Goal: Information Seeking & Learning: Learn about a topic

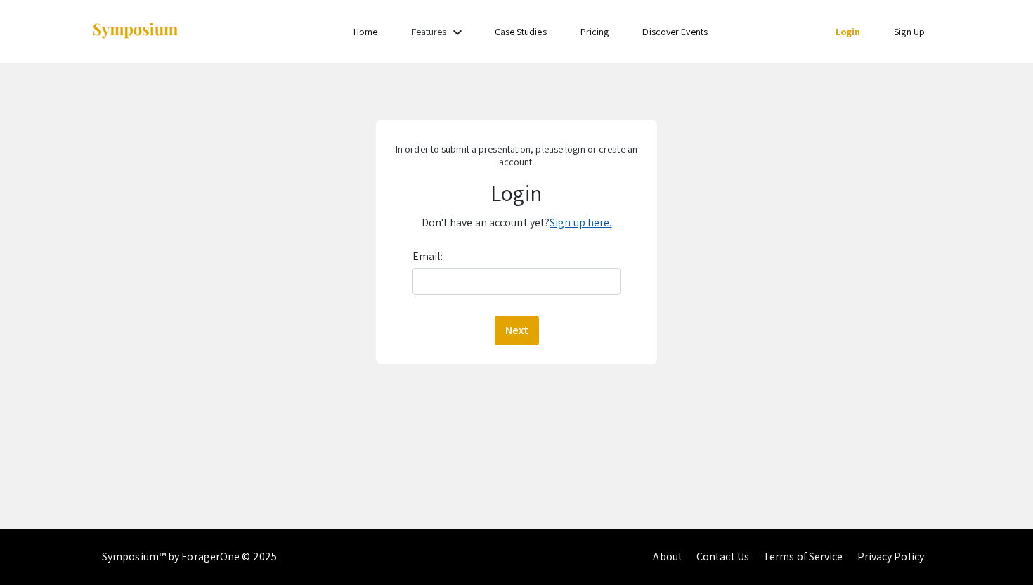
click at [568, 221] on link "Sign up here." at bounding box center [580, 222] width 62 height 15
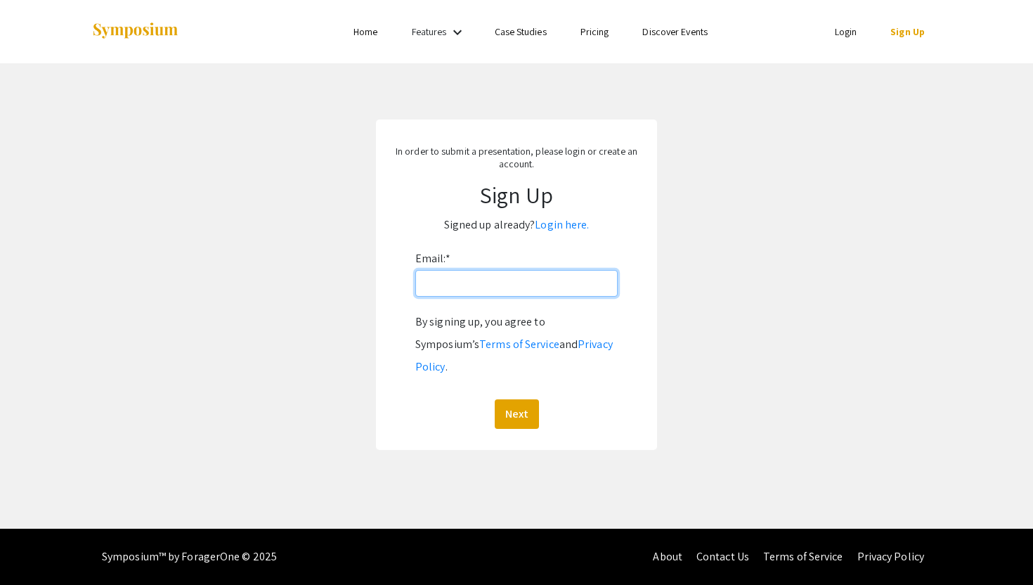
click at [491, 284] on input "Email: *" at bounding box center [516, 283] width 202 height 27
type input "[PERSON_NAME][EMAIL_ADDRESS][DOMAIN_NAME]"
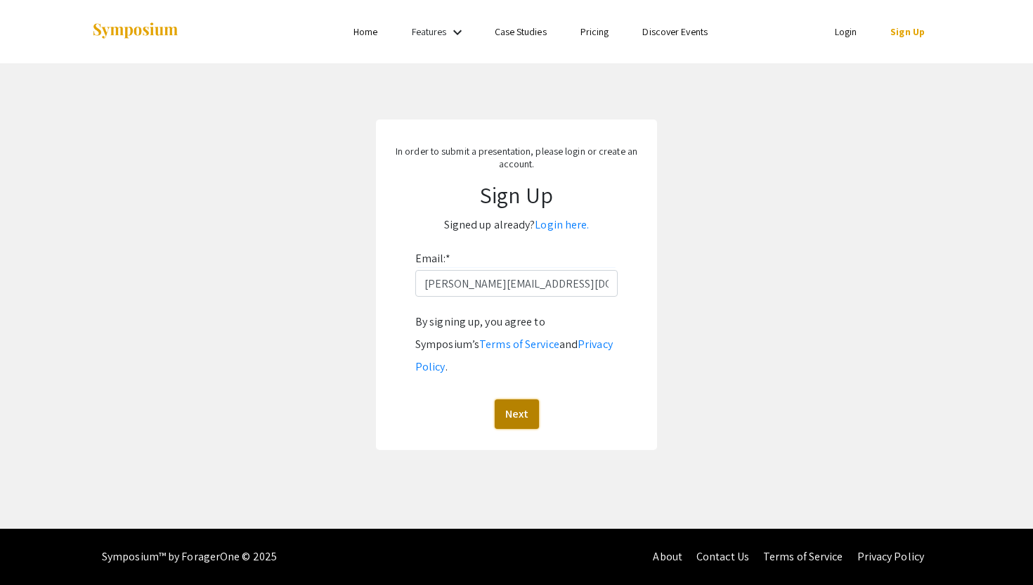
click at [516, 399] on button "Next" at bounding box center [517, 414] width 44 height 30
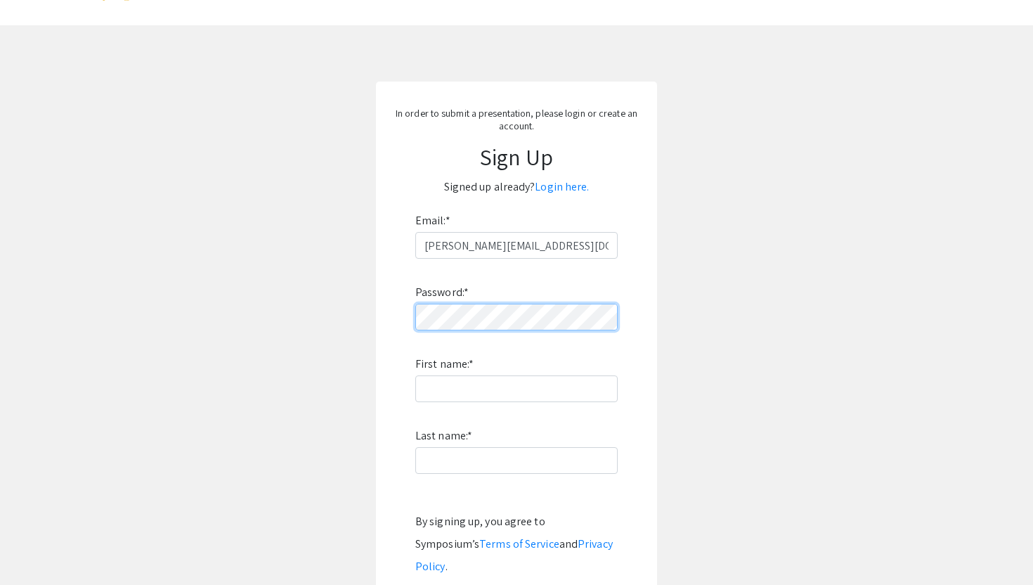
scroll to position [48, 0]
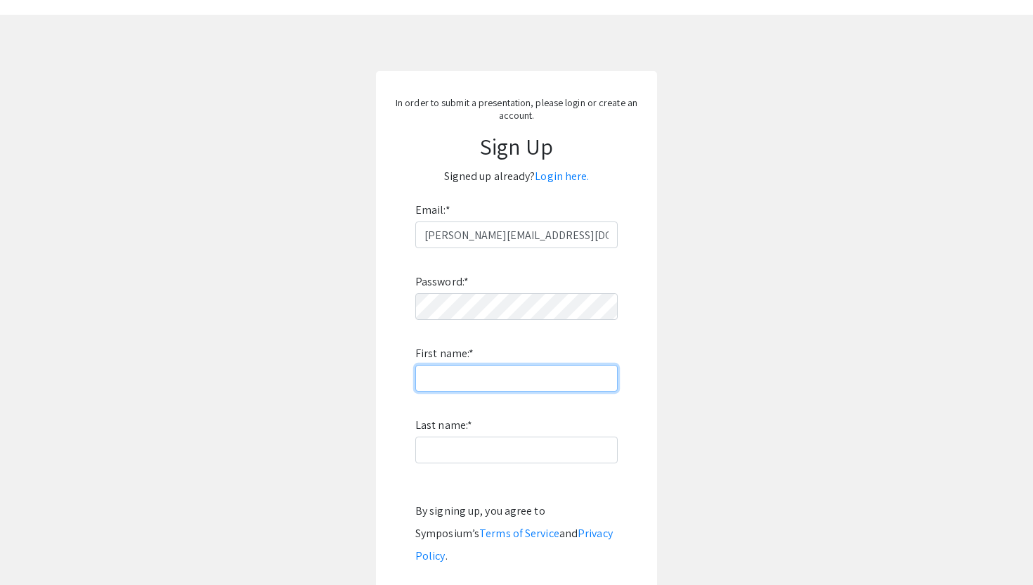
click at [516, 382] on input "First name: *" at bounding box center [516, 378] width 202 height 27
type input "Arushi"
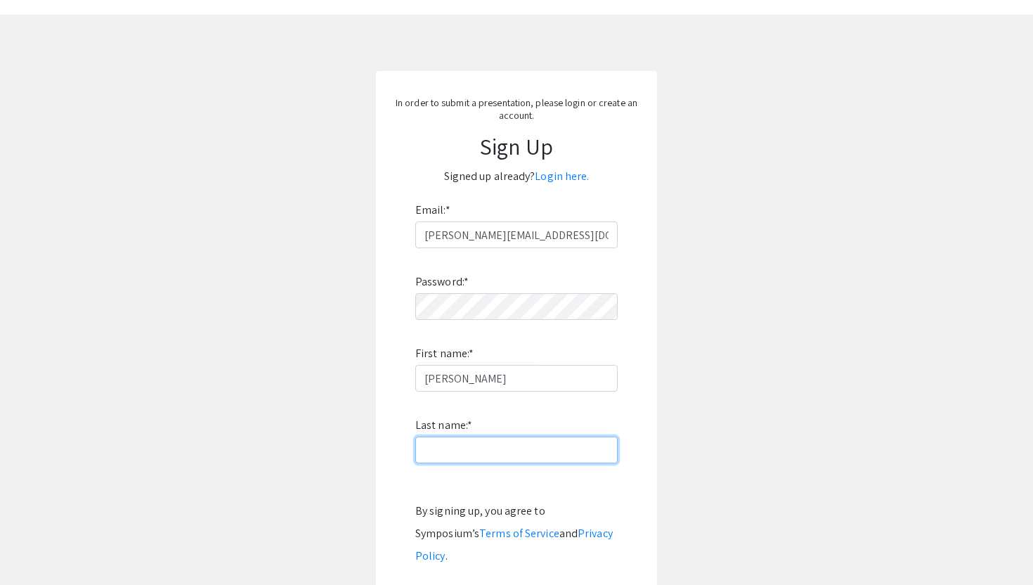
click at [450, 457] on input "Last name: *" at bounding box center [516, 449] width 202 height 27
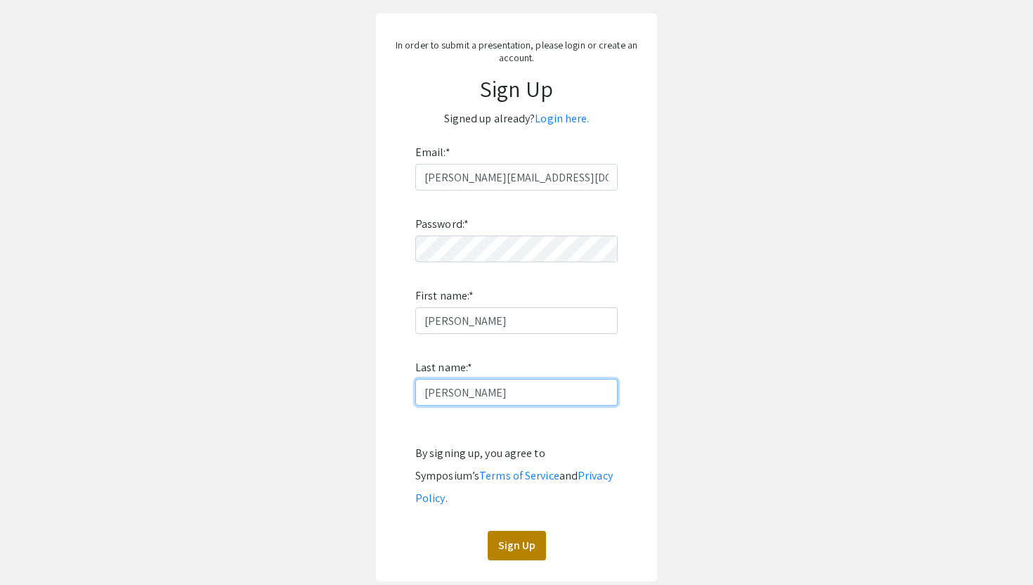
type input "Gupta"
click at [516, 530] on button "Sign Up" at bounding box center [517, 545] width 58 height 30
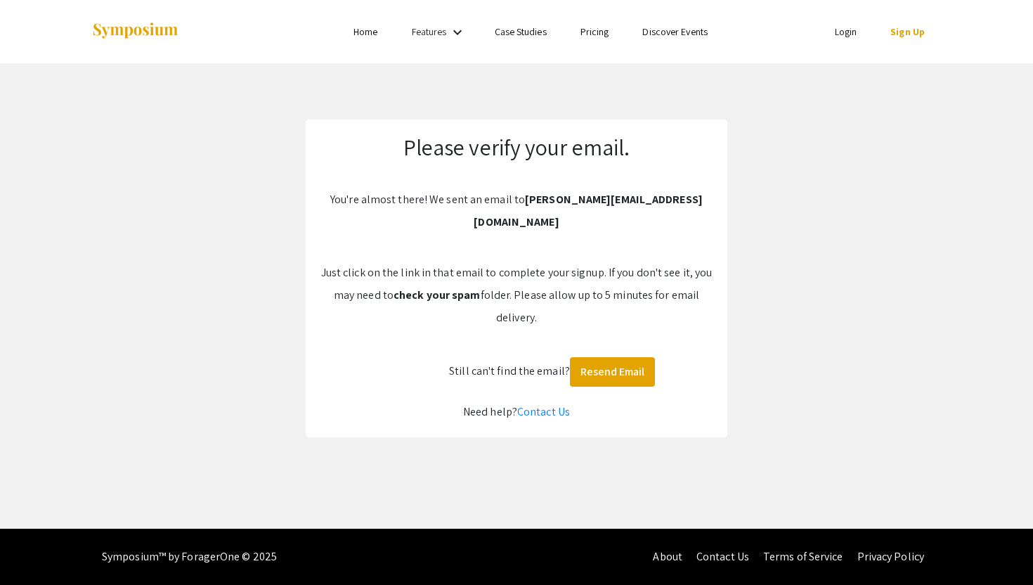
scroll to position [0, 0]
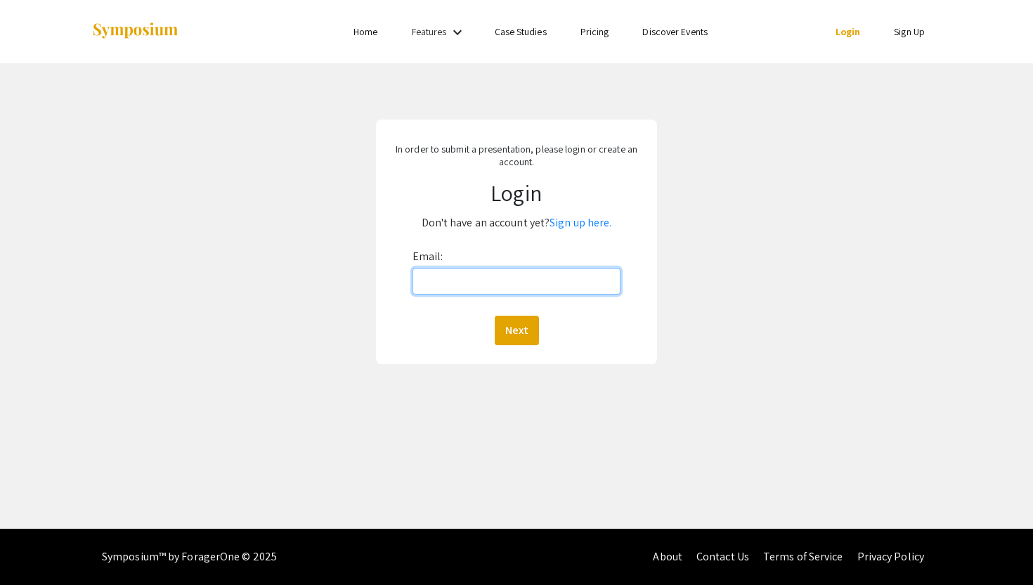
click at [470, 282] on input "Email:" at bounding box center [516, 281] width 209 height 27
type input "arushi.g@wustl.edu"
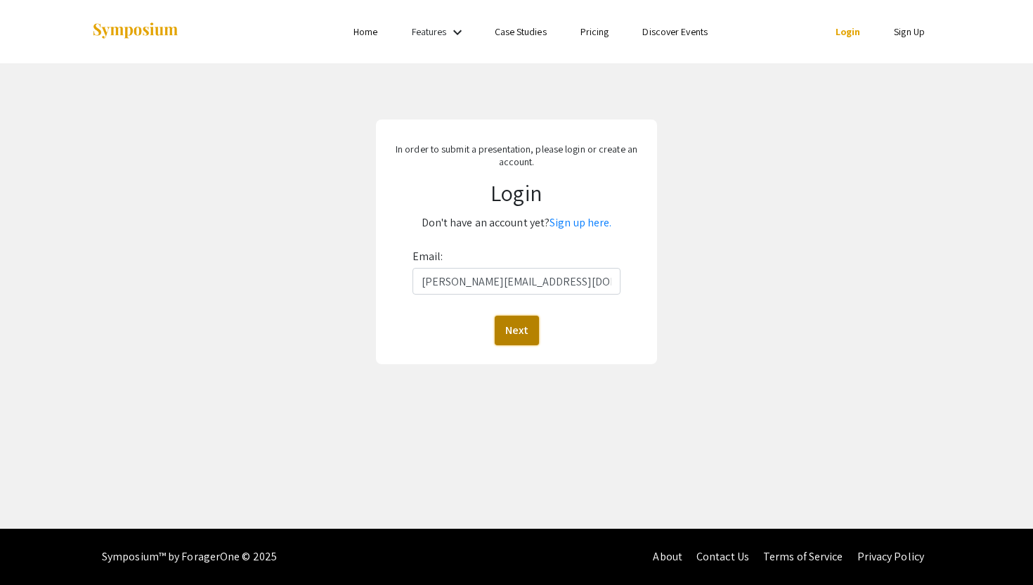
click at [524, 324] on button "Next" at bounding box center [517, 330] width 44 height 30
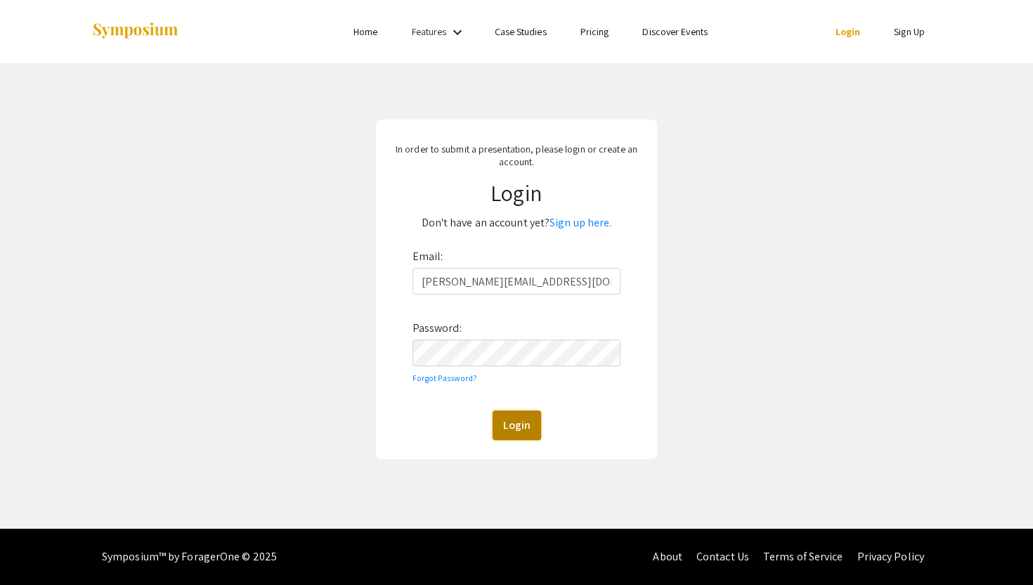
click at [521, 425] on button "Login" at bounding box center [517, 425] width 48 height 30
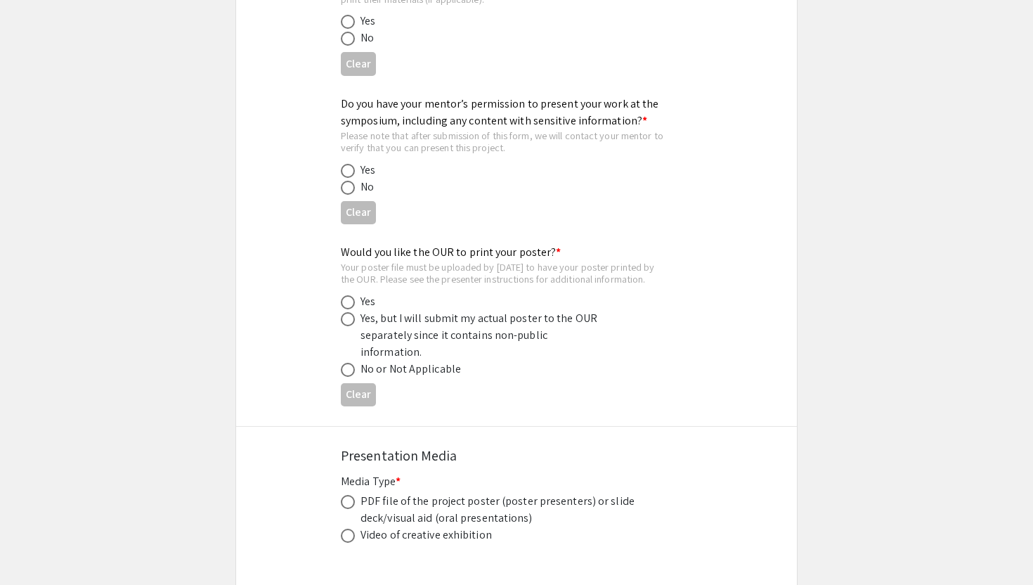
scroll to position [3791, 0]
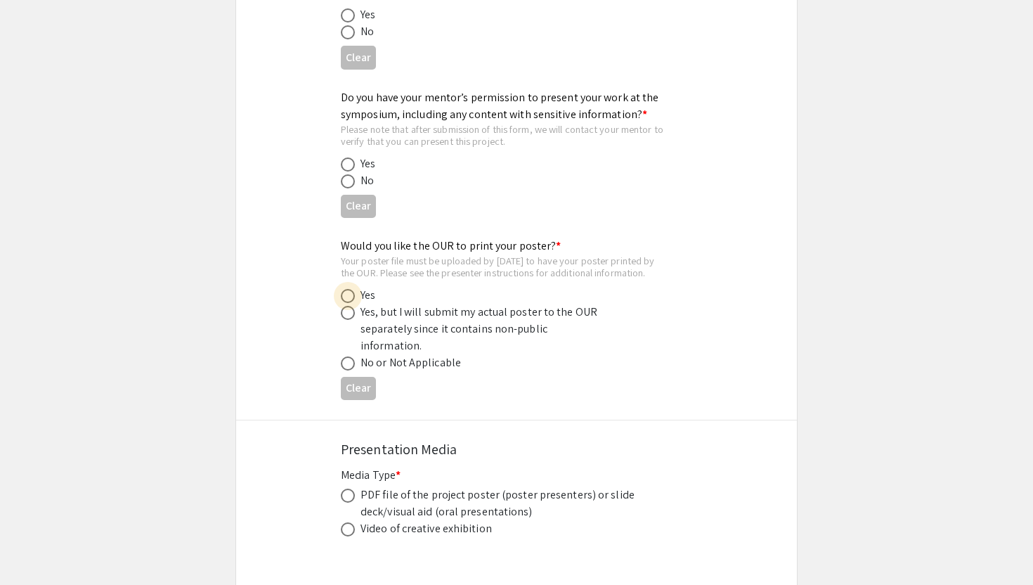
click at [351, 289] on span at bounding box center [348, 296] width 14 height 14
click at [351, 289] on input "radio" at bounding box center [348, 296] width 14 height 14
click at [351, 289] on span at bounding box center [348, 296] width 14 height 14
click at [351, 289] on input "radio" at bounding box center [348, 296] width 14 height 14
click at [356, 377] on button "Clear" at bounding box center [358, 388] width 35 height 23
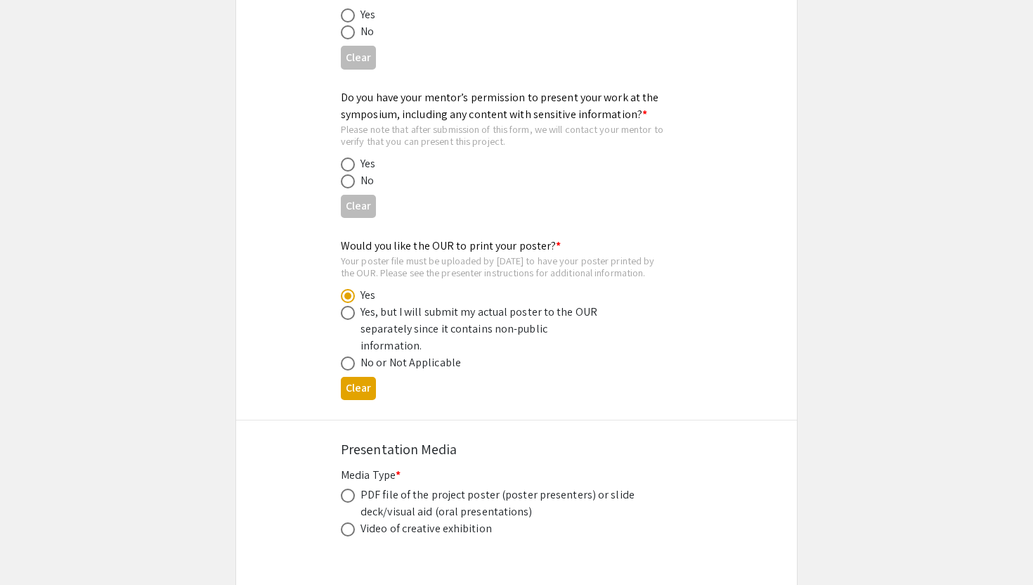
radio input "false"
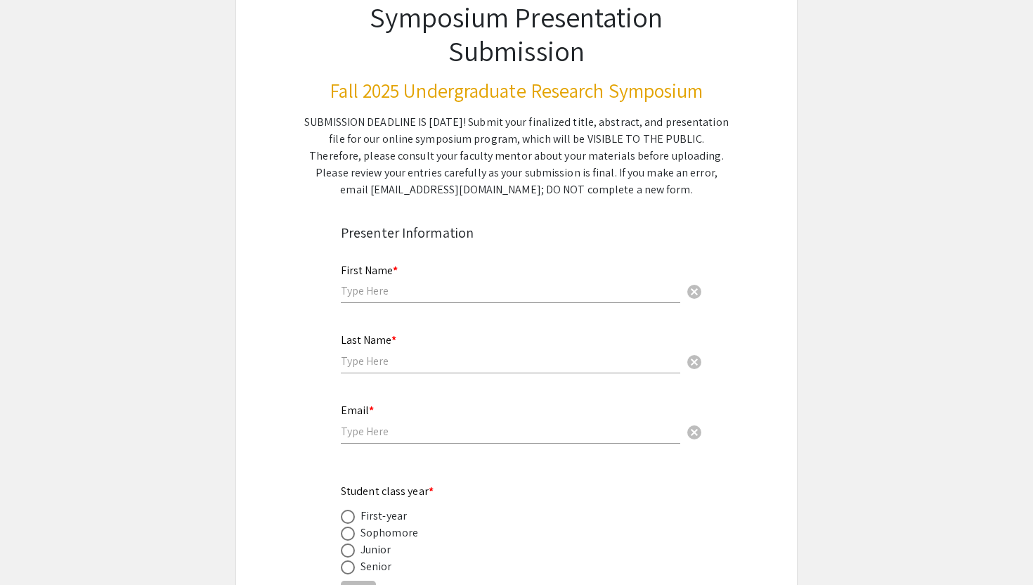
scroll to position [117, 0]
click at [660, 285] on input "text" at bounding box center [510, 289] width 339 height 15
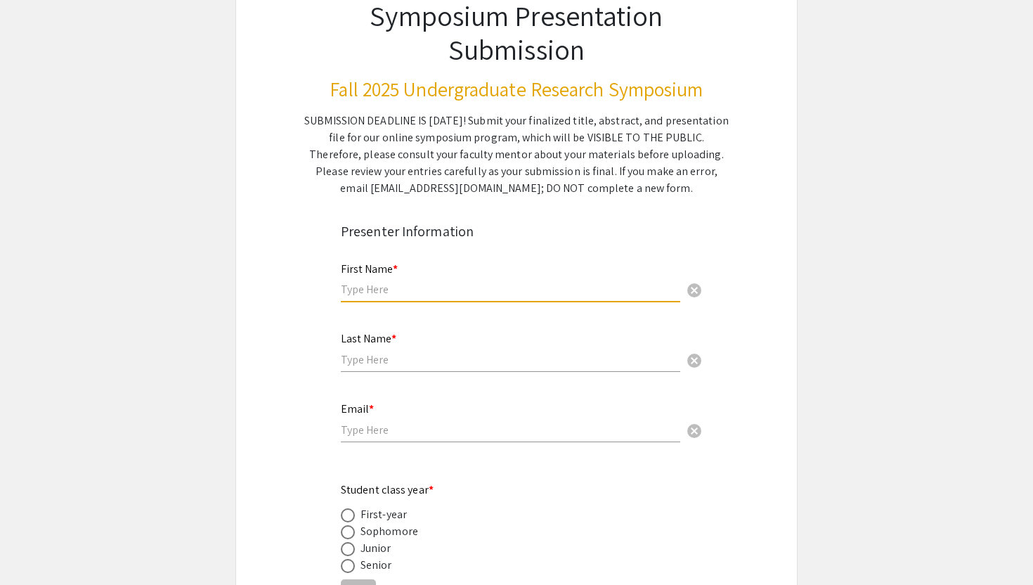
type input "Arushi"
type input "Gupta"
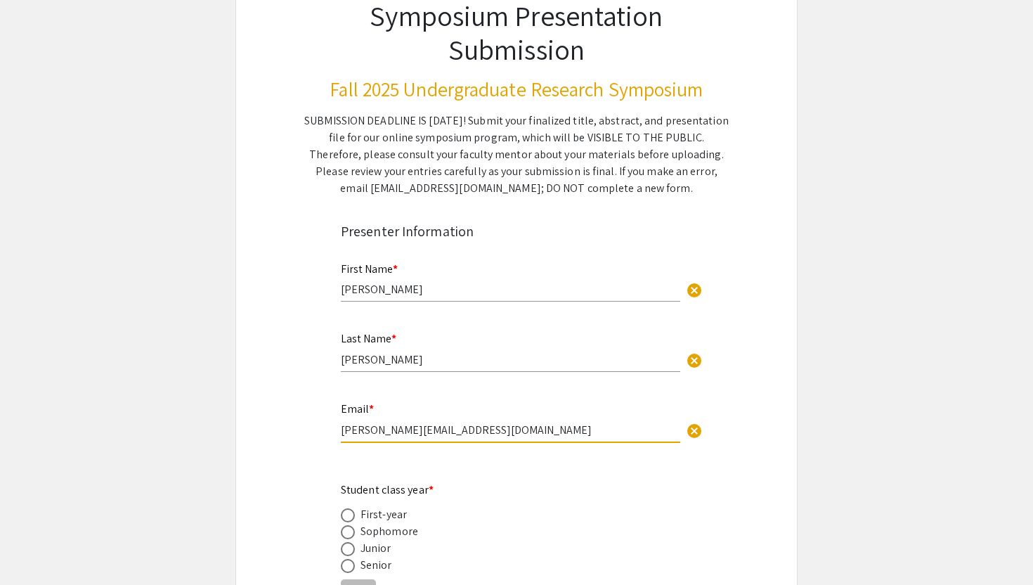
drag, startPoint x: 379, startPoint y: 429, endPoint x: 561, endPoint y: 445, distance: 182.7
click at [561, 445] on div "Email * arushi.gupta@outlook.com cancel" at bounding box center [510, 422] width 339 height 67
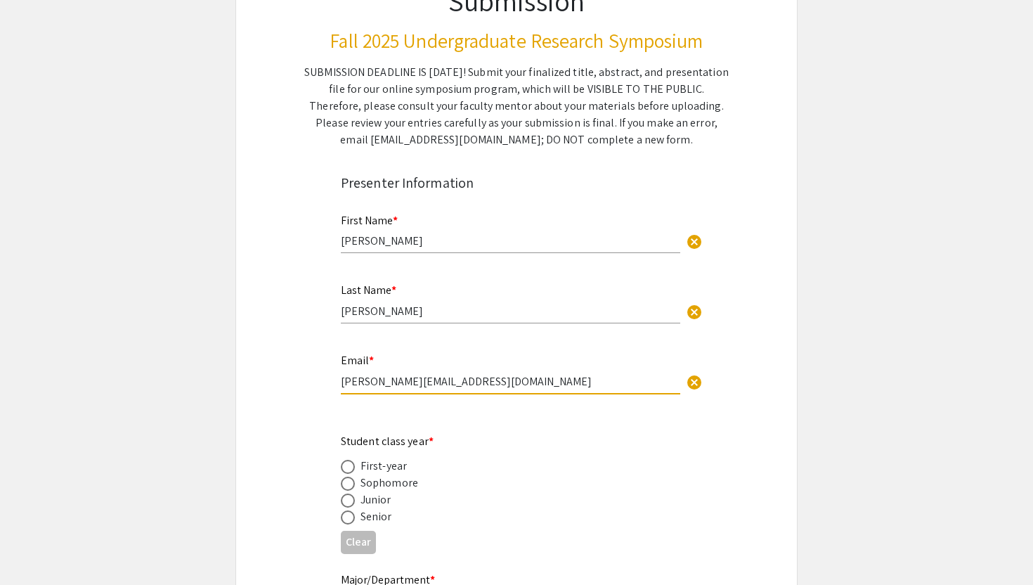
scroll to position [173, 0]
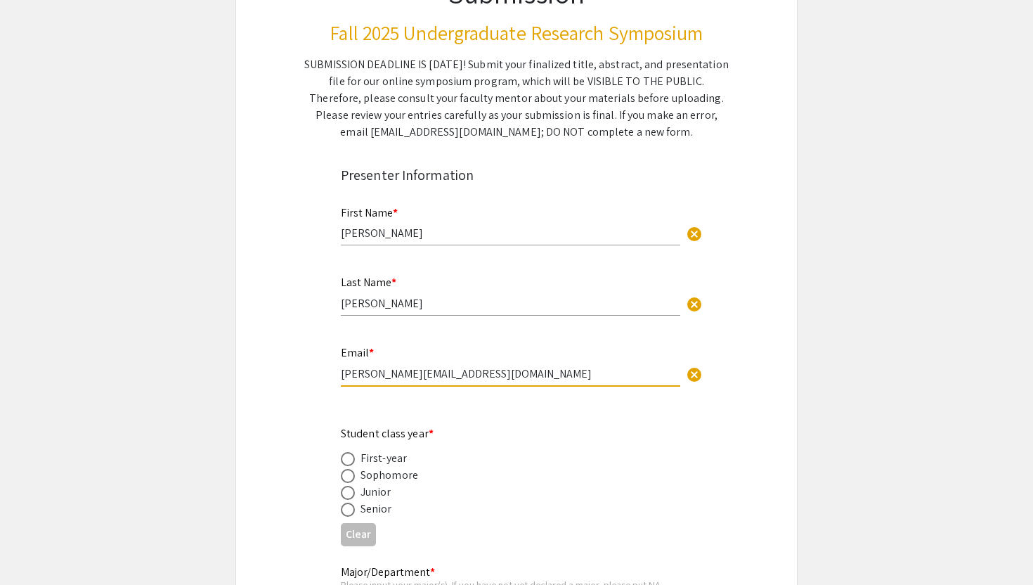
type input "arushi.g@wustl.edu"
click at [347, 493] on span at bounding box center [348, 493] width 14 height 14
click at [347, 493] on input "radio" at bounding box center [348, 493] width 14 height 14
radio input "true"
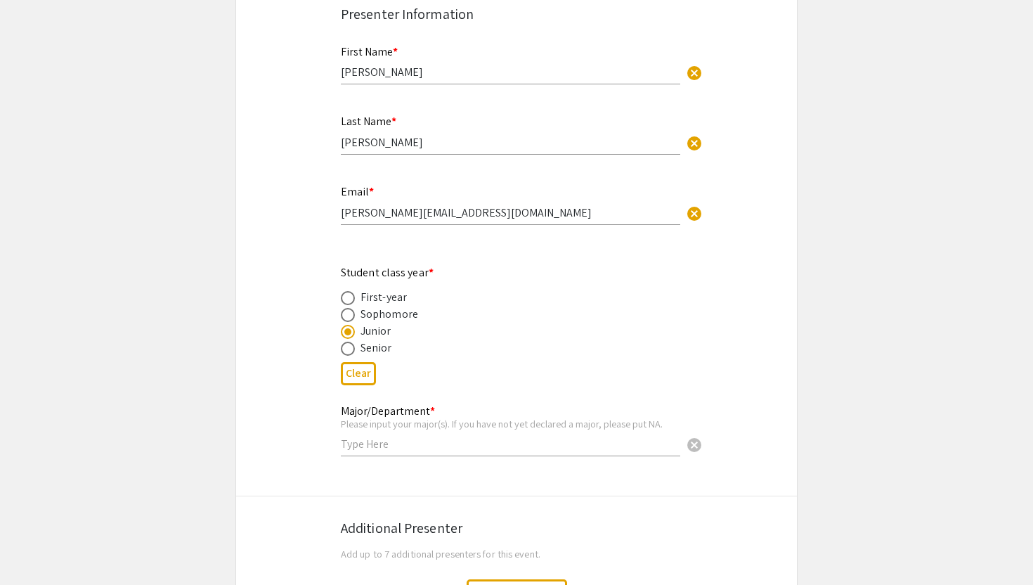
scroll to position [389, 0]
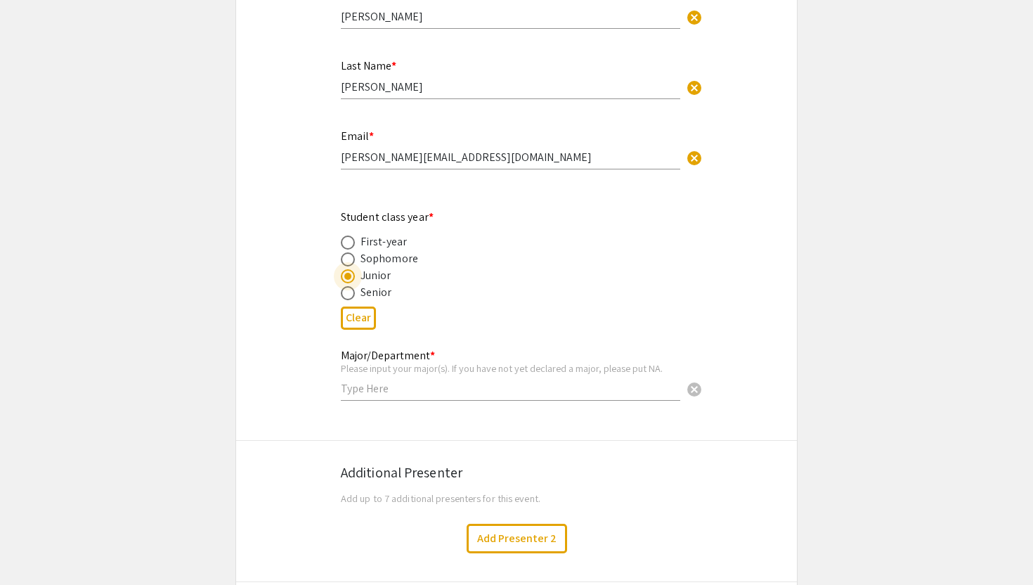
click at [415, 393] on input "text" at bounding box center [510, 388] width 339 height 15
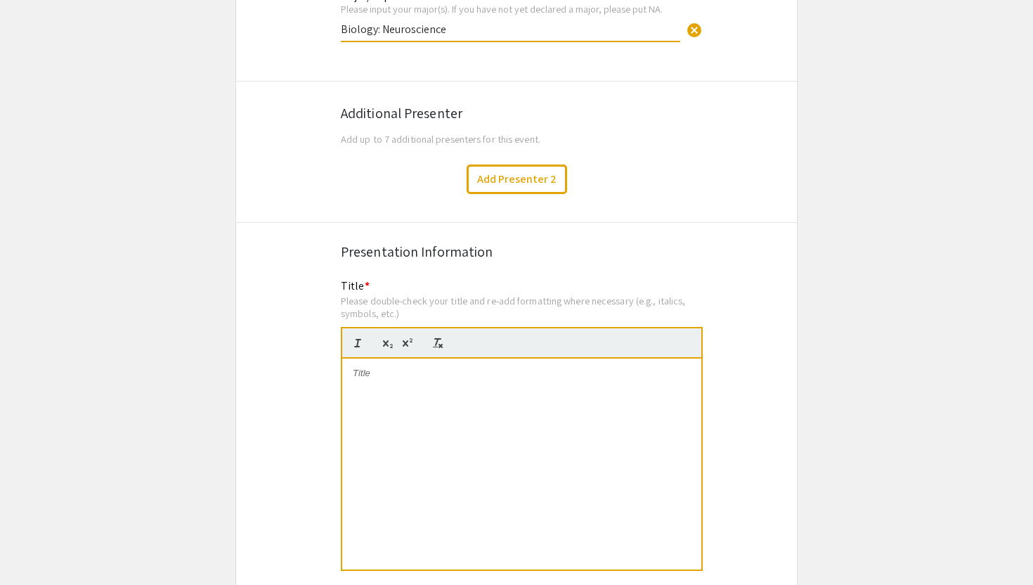
scroll to position [781, 0]
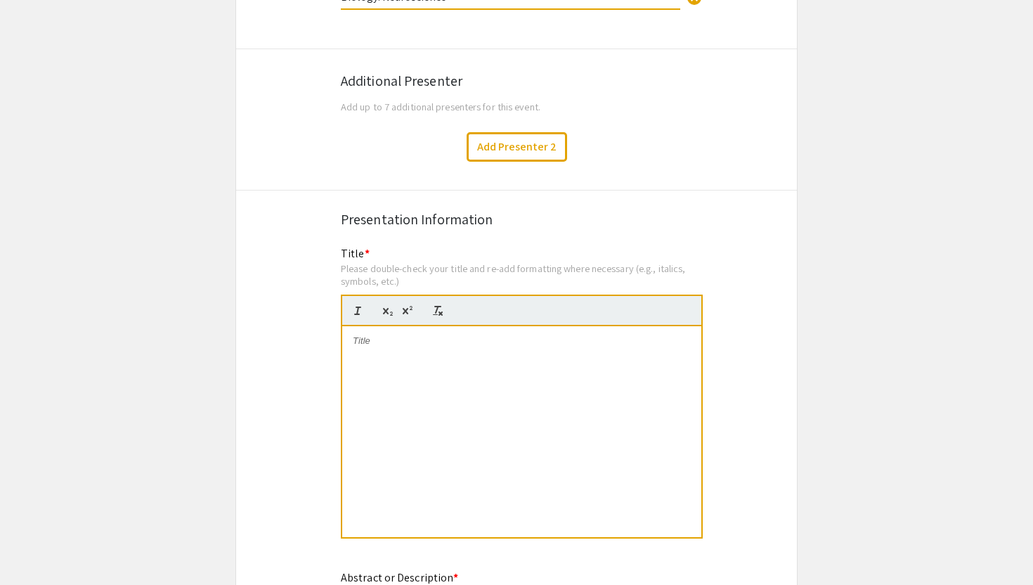
type input "Biology: Neuroscience"
click at [472, 370] on div at bounding box center [521, 431] width 359 height 211
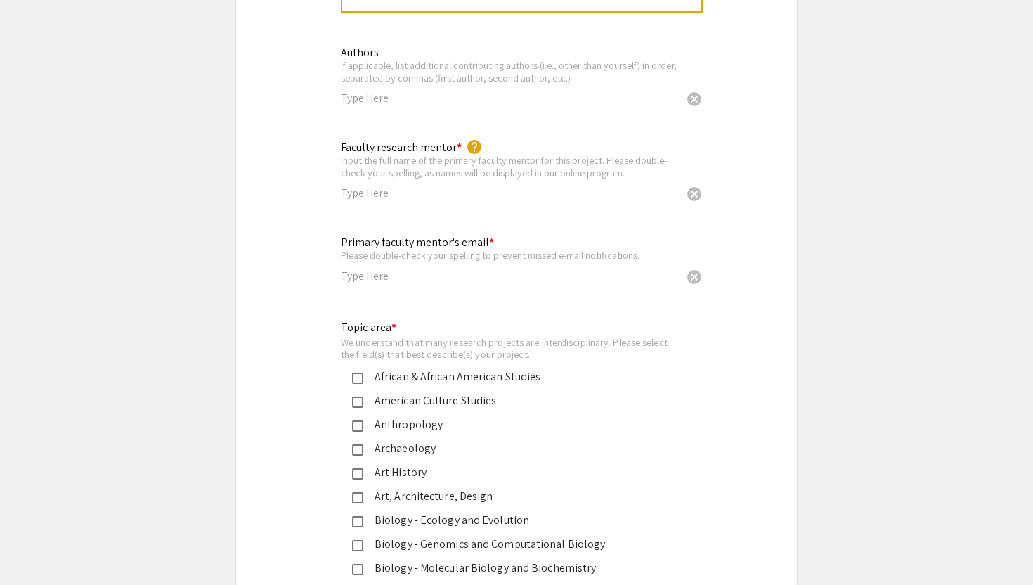
scroll to position [2105, 0]
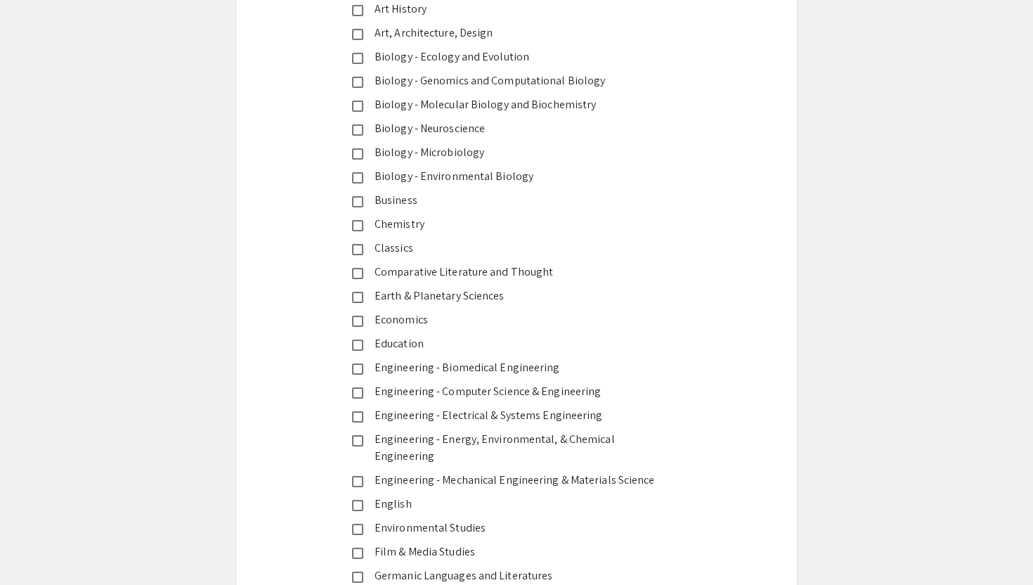
click at [356, 106] on mat-pseudo-checkbox at bounding box center [357, 105] width 11 height 11
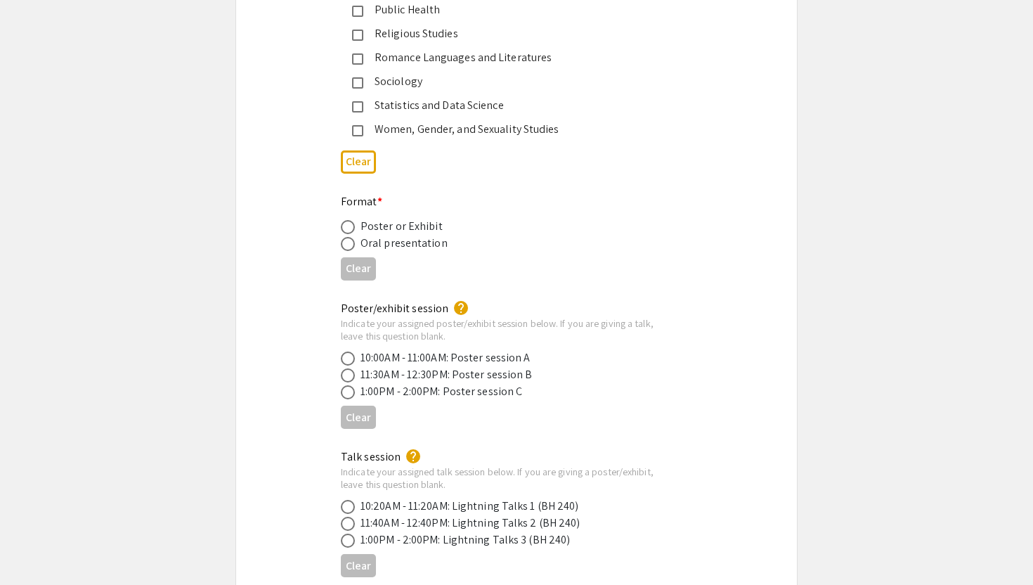
scroll to position [3094, 0]
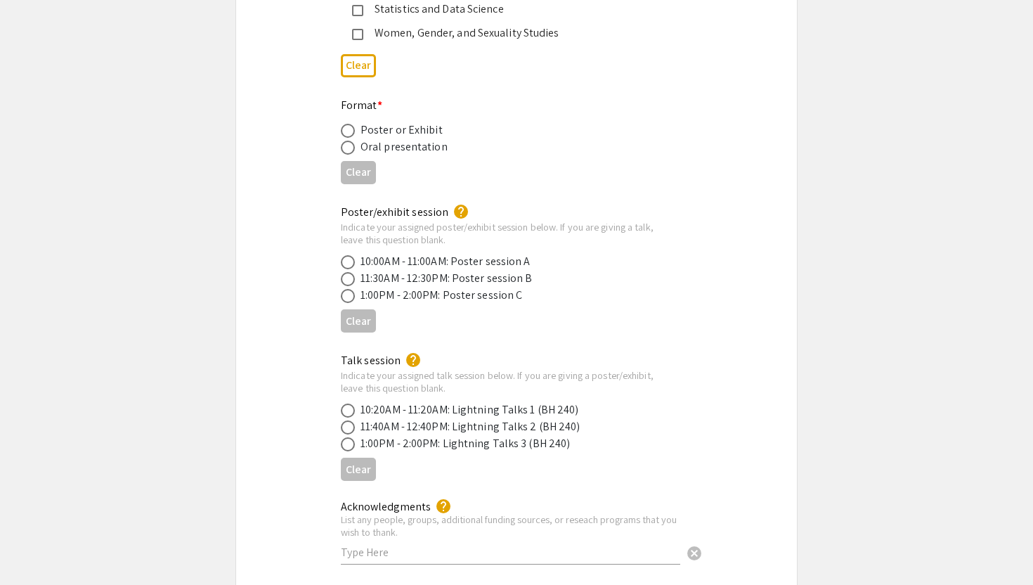
click at [349, 272] on span at bounding box center [348, 279] width 14 height 14
click at [349, 272] on input "radio" at bounding box center [348, 279] width 14 height 14
radio input "true"
click at [346, 124] on span at bounding box center [348, 131] width 14 height 14
click at [346, 124] on input "radio" at bounding box center [348, 131] width 14 height 14
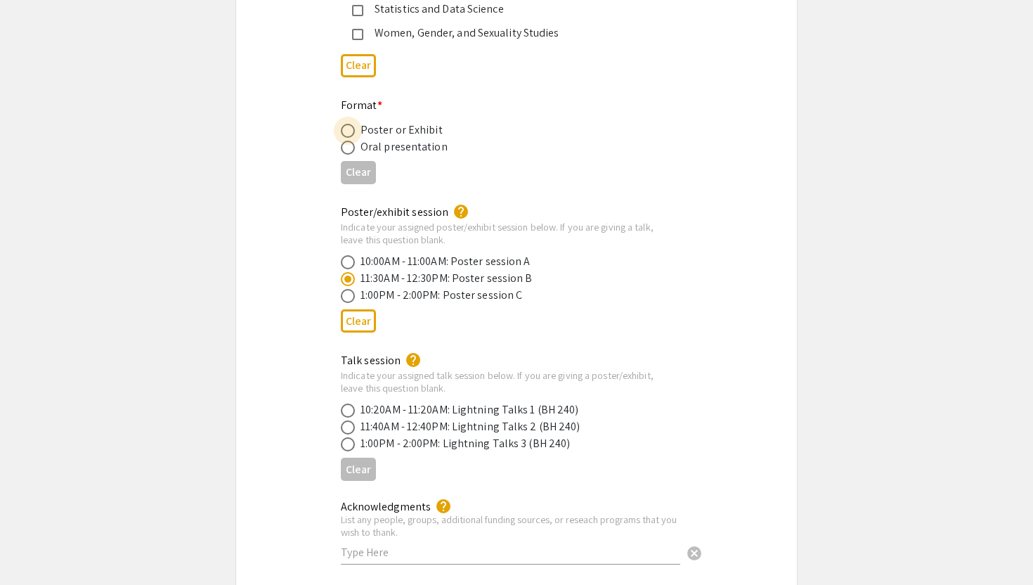
radio input "true"
click at [343, 420] on span at bounding box center [348, 427] width 14 height 14
click at [343, 420] on input "radio" at bounding box center [348, 427] width 14 height 14
radio input "true"
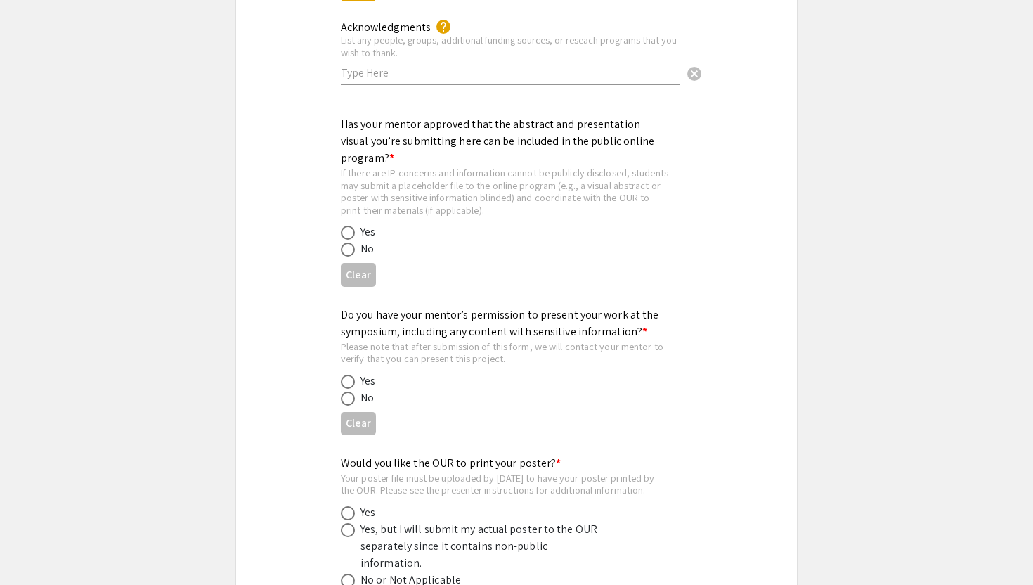
scroll to position [3573, 0]
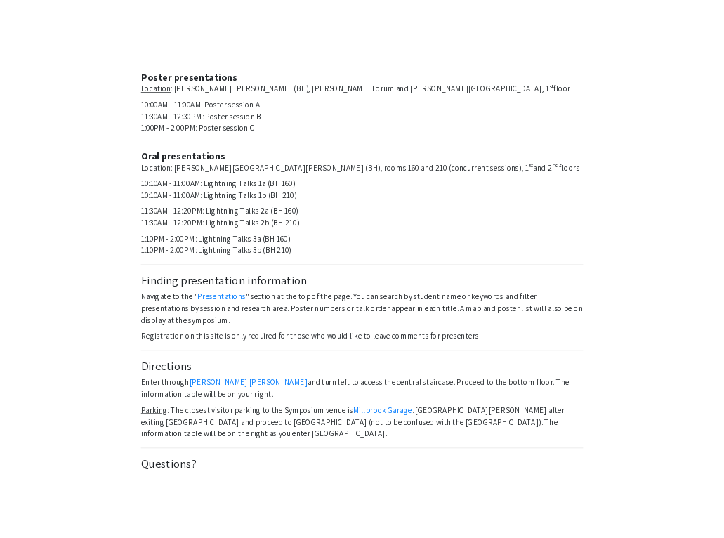
scroll to position [369, 0]
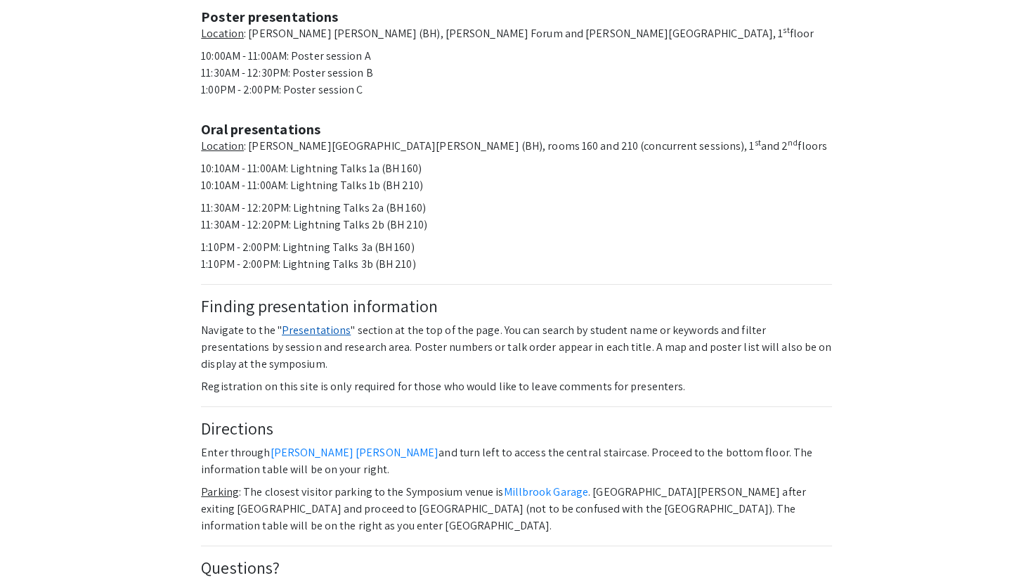
click at [315, 322] on link "Presentations" at bounding box center [316, 329] width 69 height 15
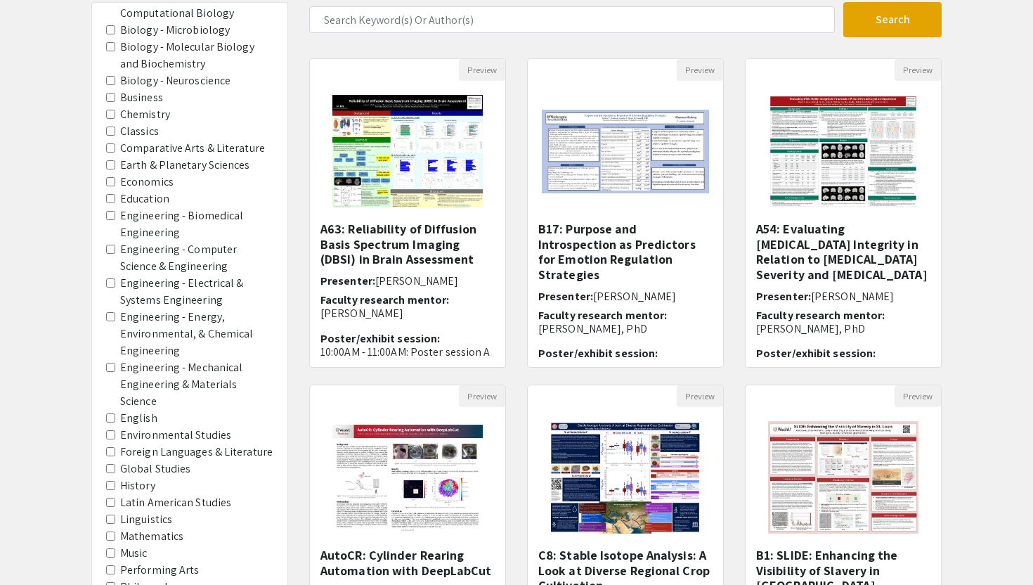
scroll to position [707, 0]
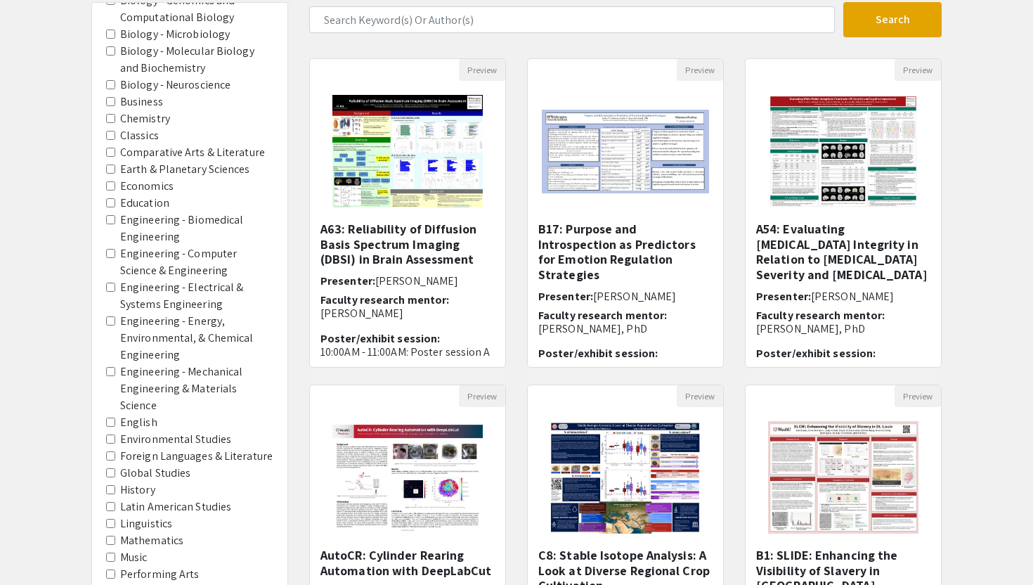
click at [110, 46] on Biochemistry "Biology - Molecular Biology and Biochemistry" at bounding box center [110, 50] width 9 height 9
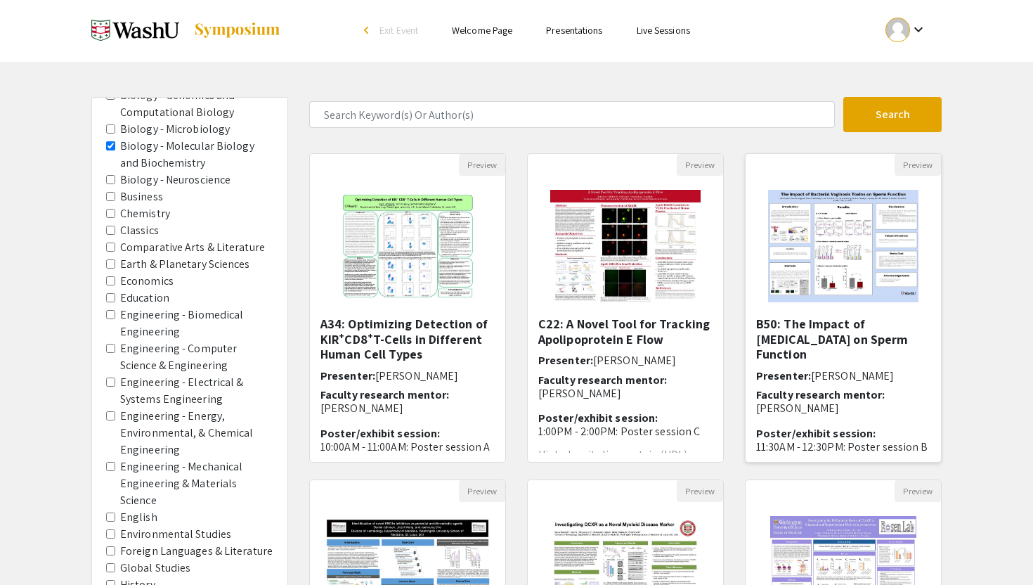
scroll to position [38, 0]
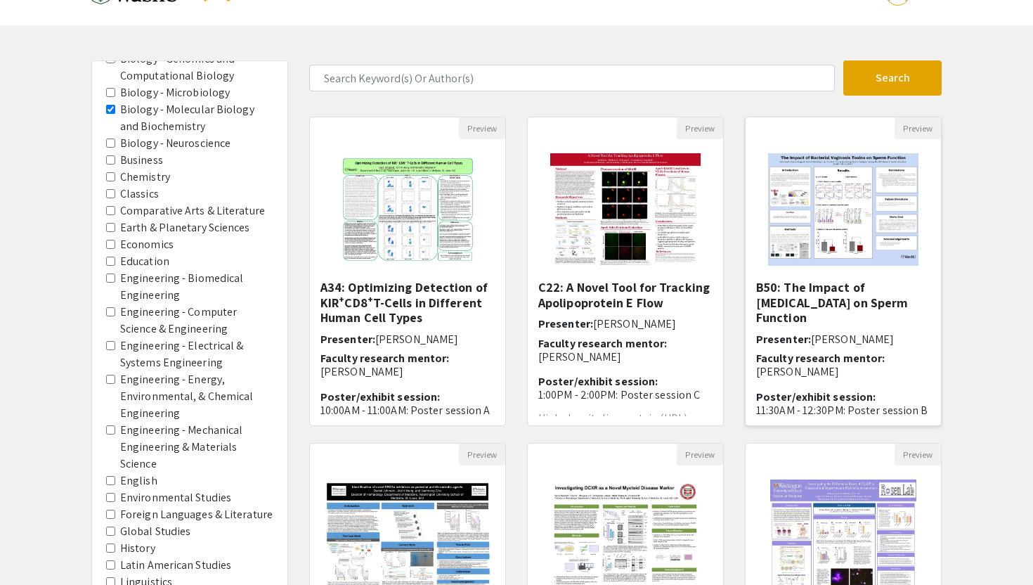
click at [842, 303] on h5 "B50: The Impact of Bacterial Vaginosis on Sperm Function" at bounding box center [843, 303] width 174 height 46
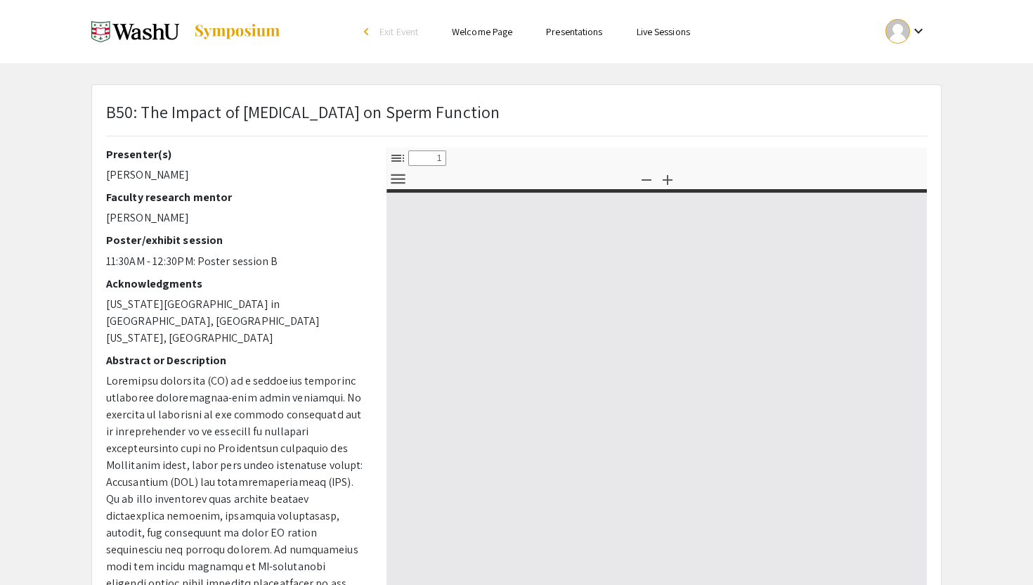
select select "custom"
type input "0"
select select "custom"
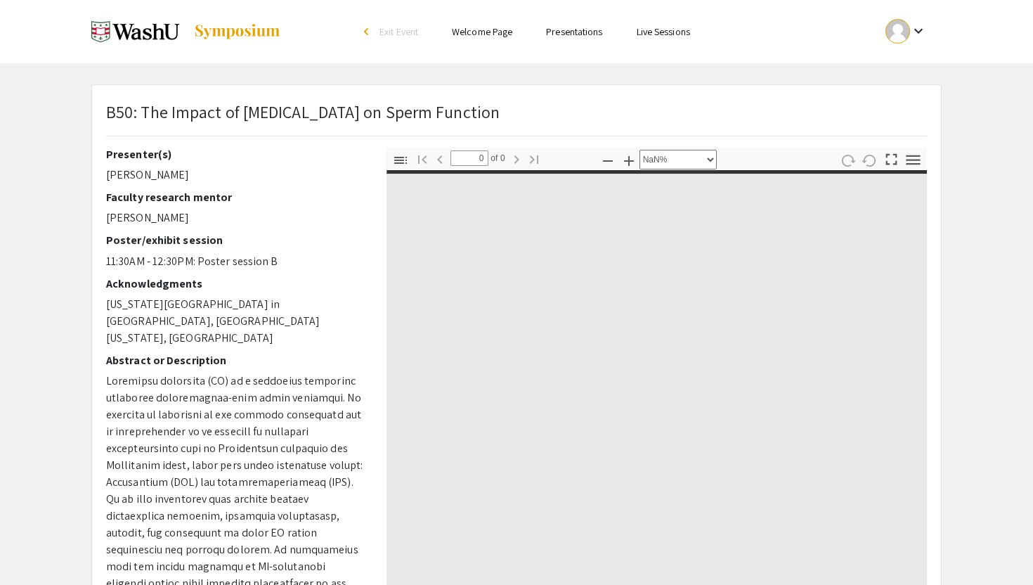
type input "1"
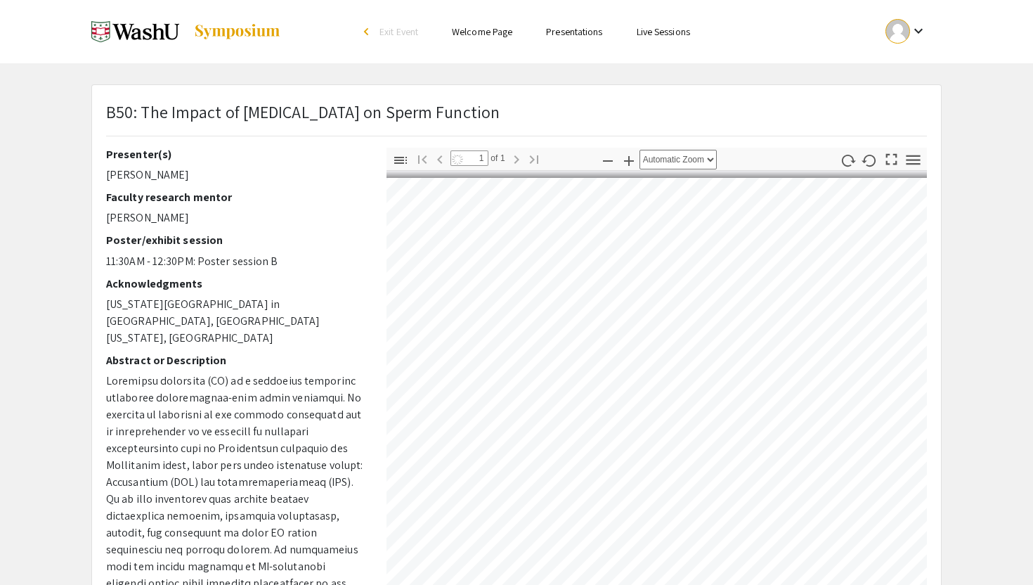
scroll to position [0, 225]
select select "auto"
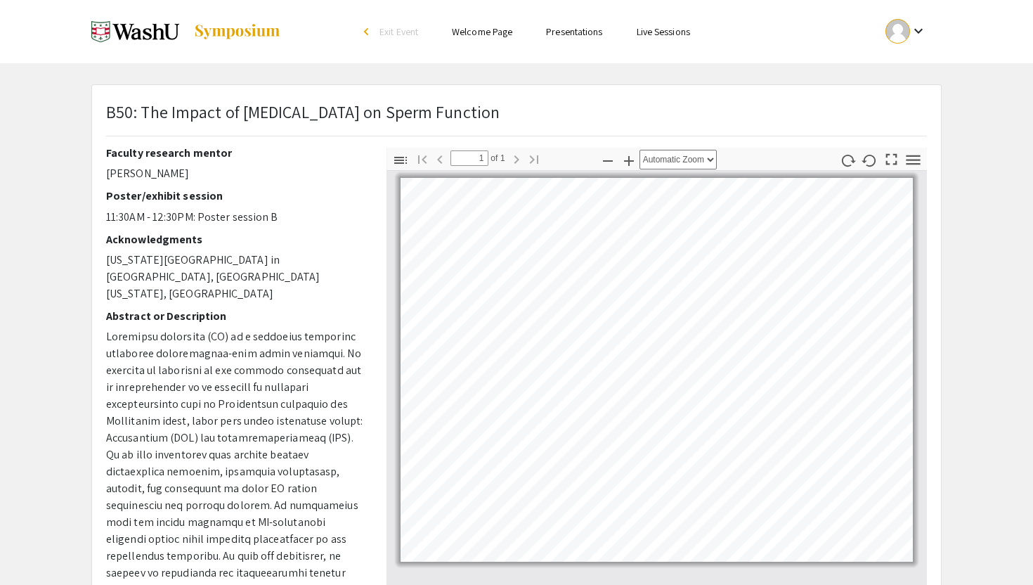
scroll to position [301, 0]
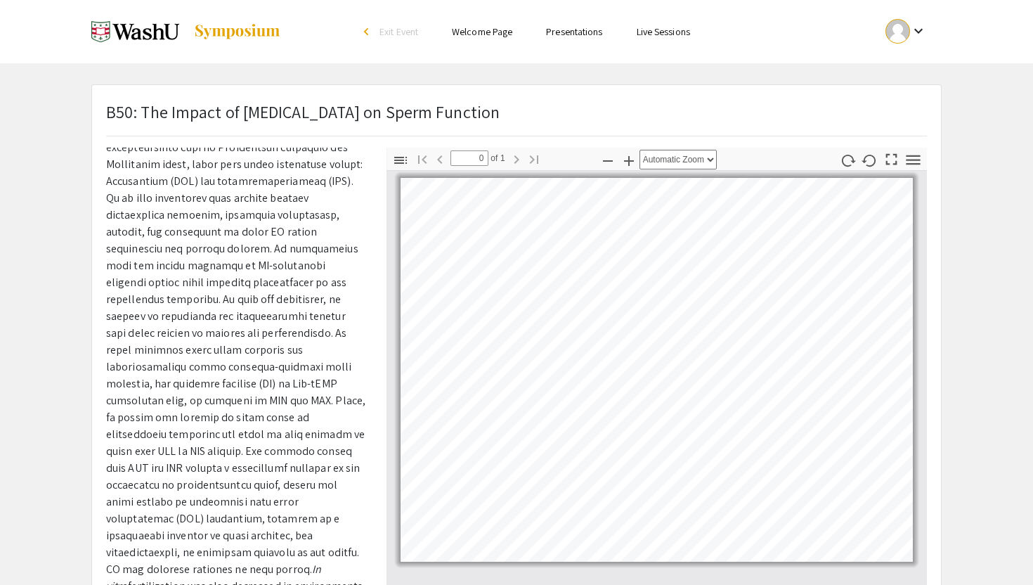
scroll to position [38, 0]
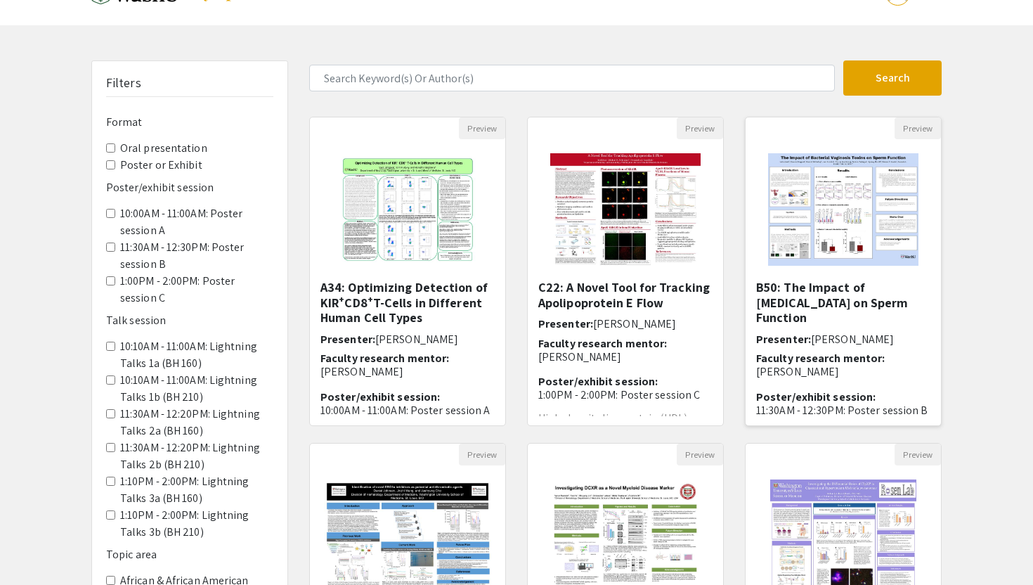
click at [840, 296] on h5 "B50: The Impact of Bacterial Vaginosis on Sperm Function" at bounding box center [843, 303] width 174 height 46
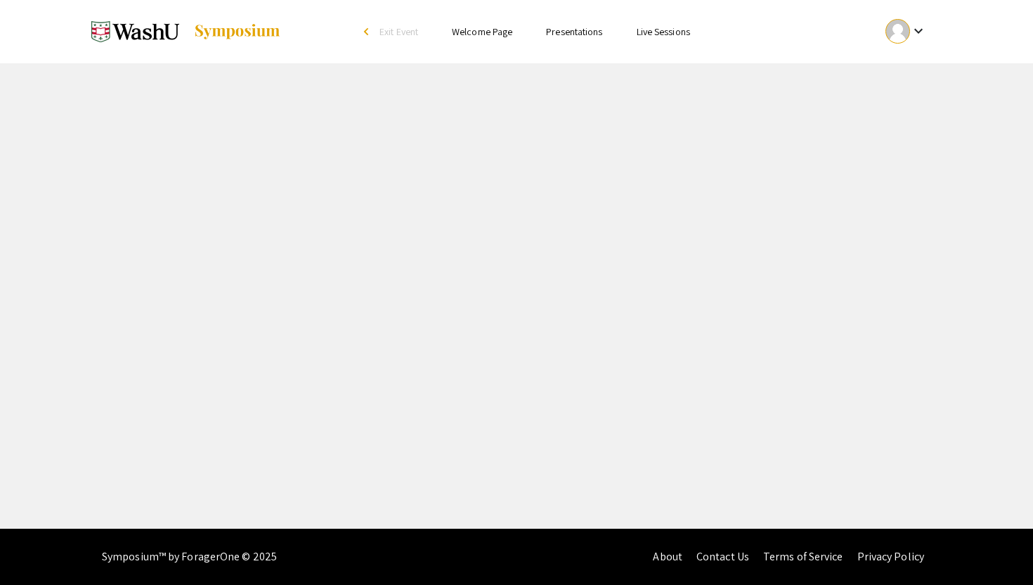
select select "custom"
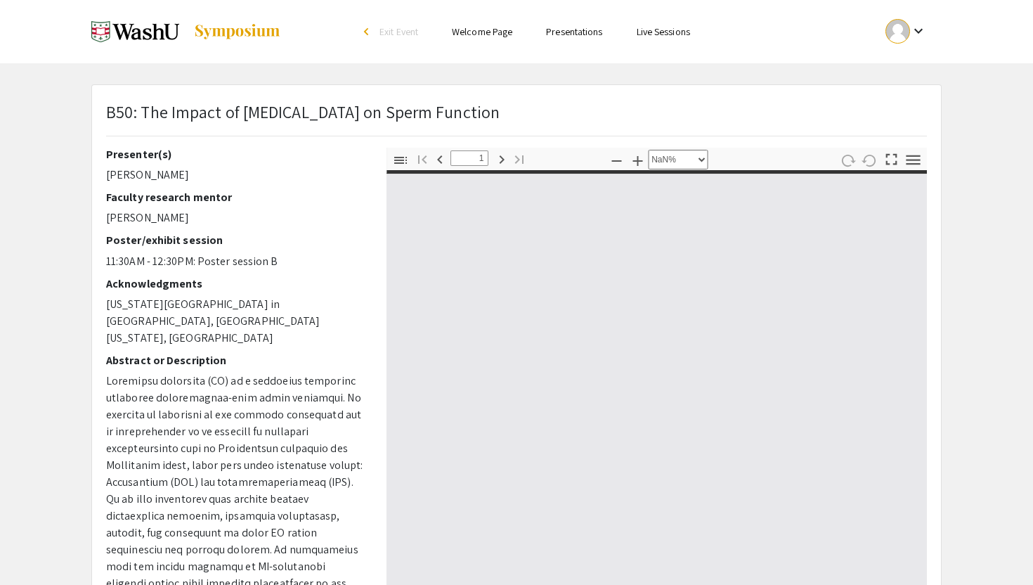
type input "0"
select select "custom"
type input "1"
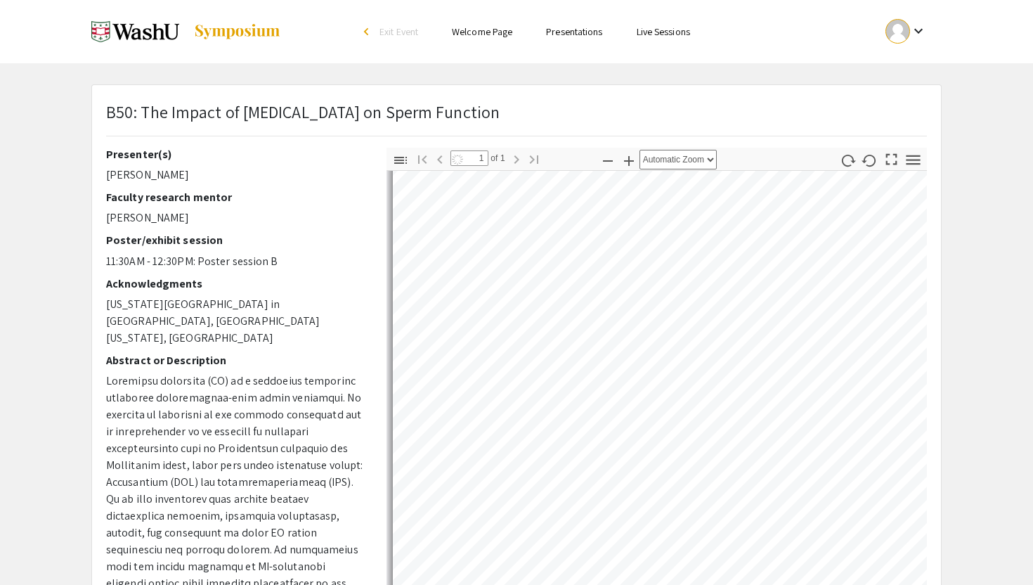
scroll to position [419, 0]
select select "auto"
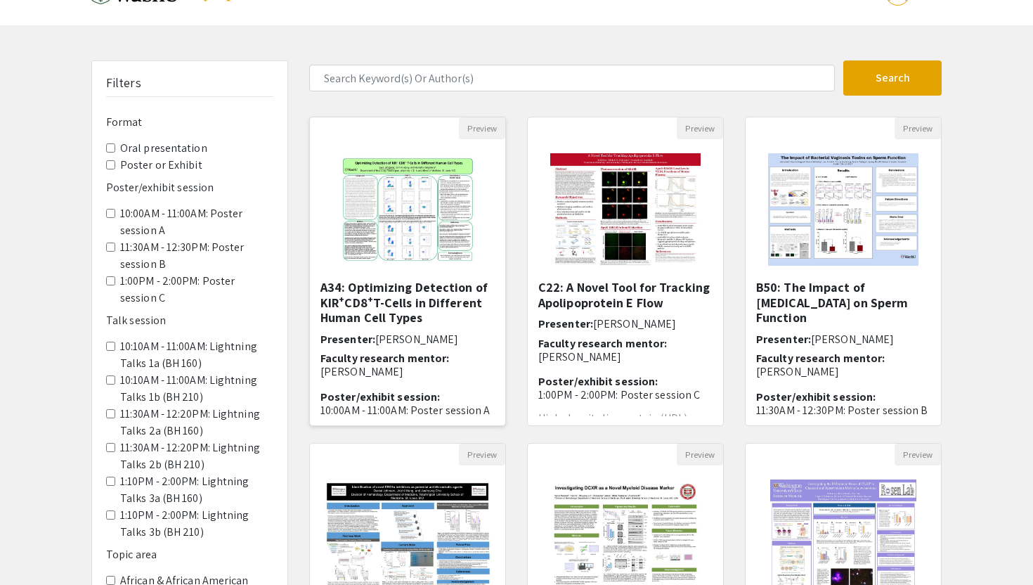
scroll to position [124, 0]
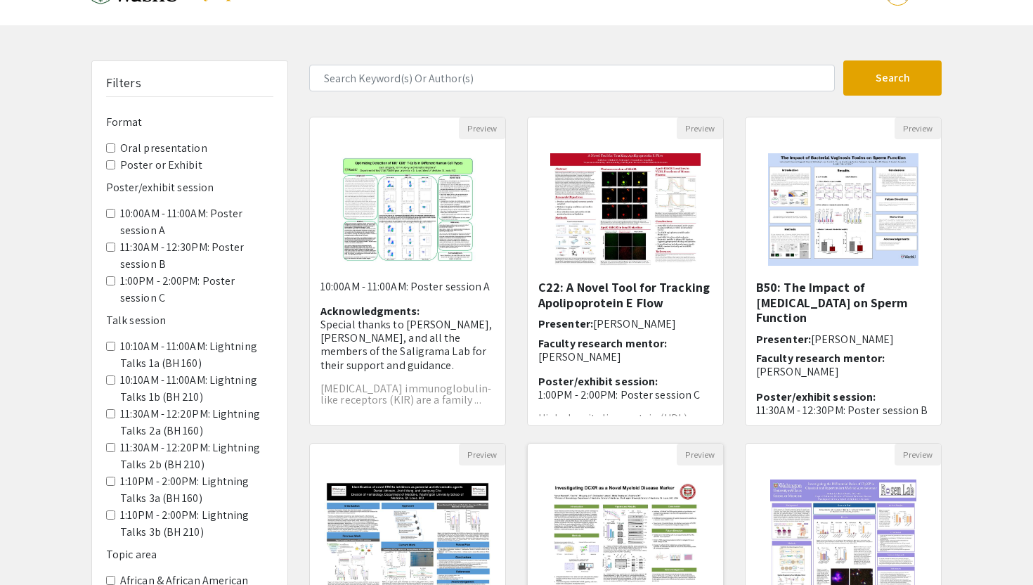
click at [585, 486] on img "Open Presentation <p><strong>B44: Investigating DCXR as a Novel Myeloid Disease…" at bounding box center [625, 535] width 178 height 141
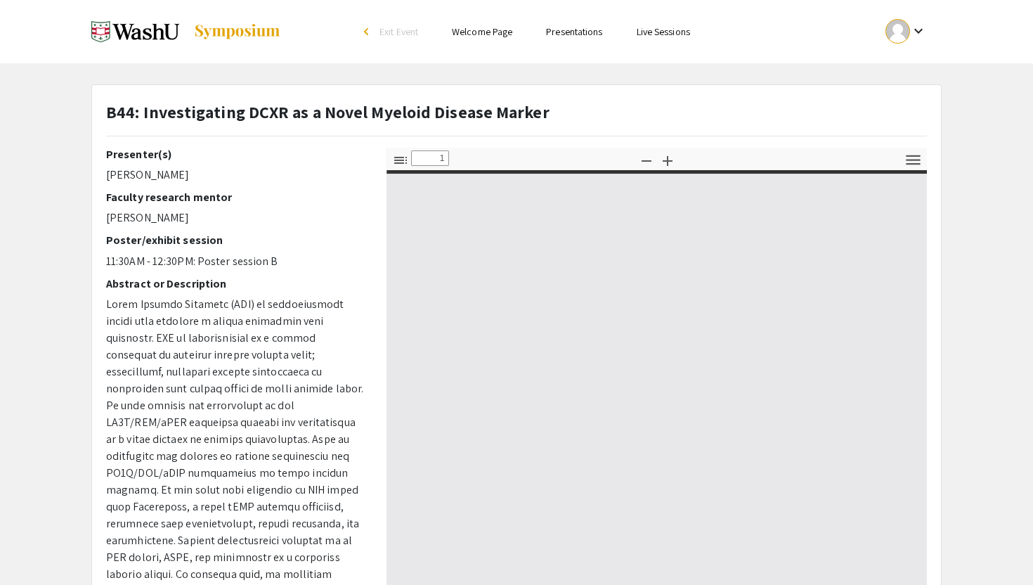
select select "custom"
type input "0"
select select "custom"
type input "1"
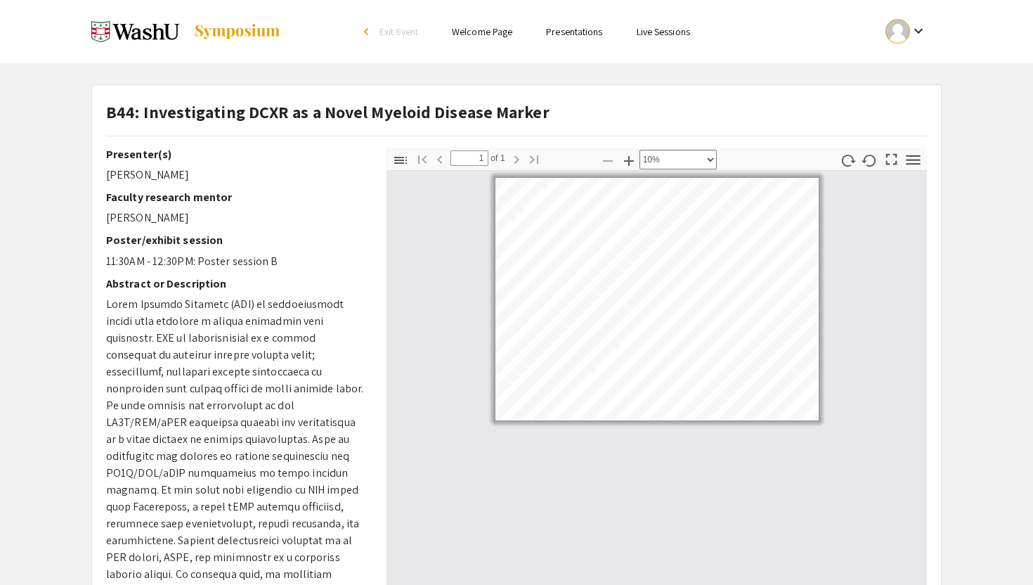
select select "custom"
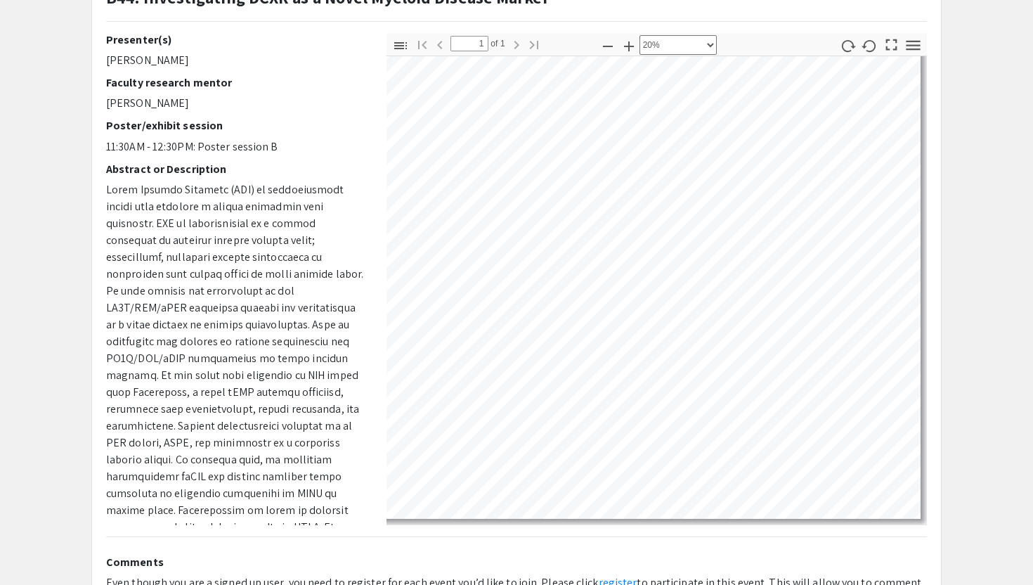
scroll to position [30, 119]
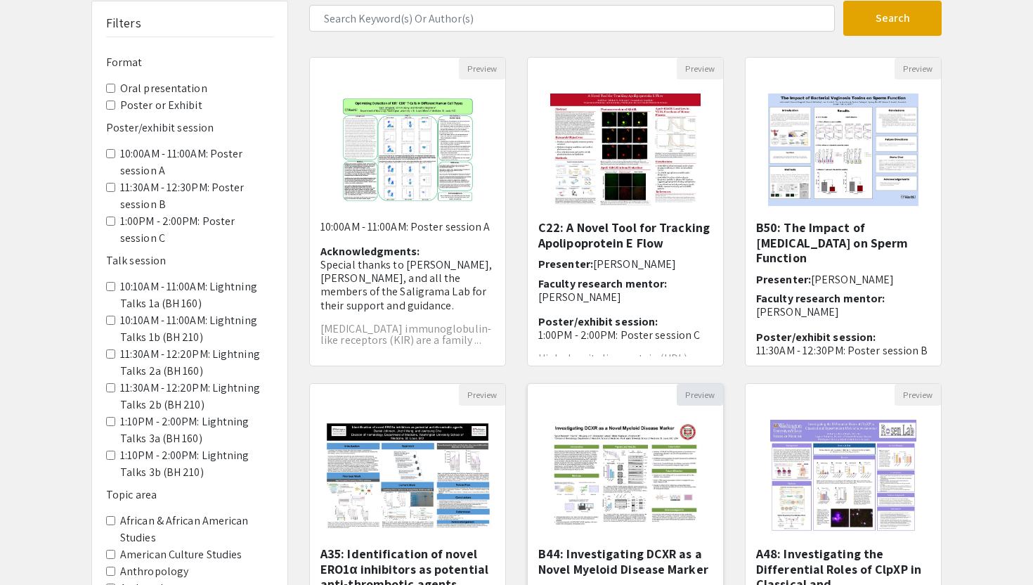
scroll to position [201, 0]
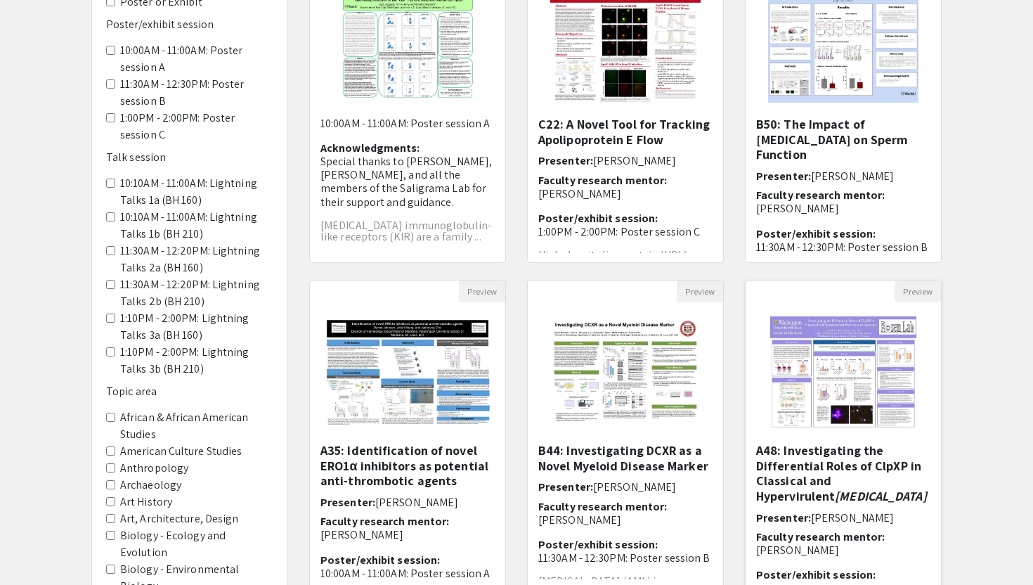
click at [828, 367] on img "Open Presentation <p>A48: Investigating the Differential Roles of ClpXP in Clas…" at bounding box center [843, 372] width 174 height 141
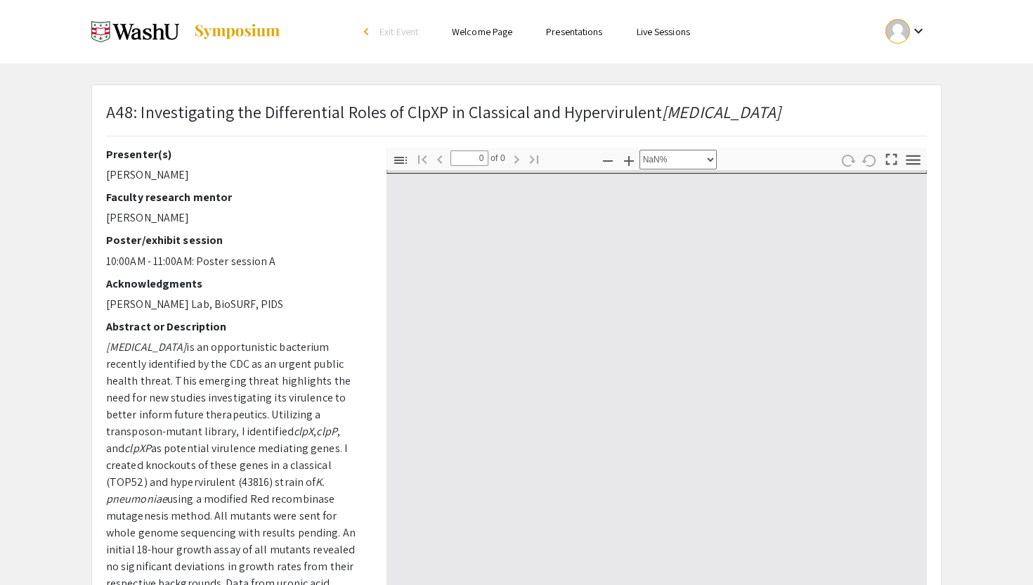
select select "auto"
type input "1"
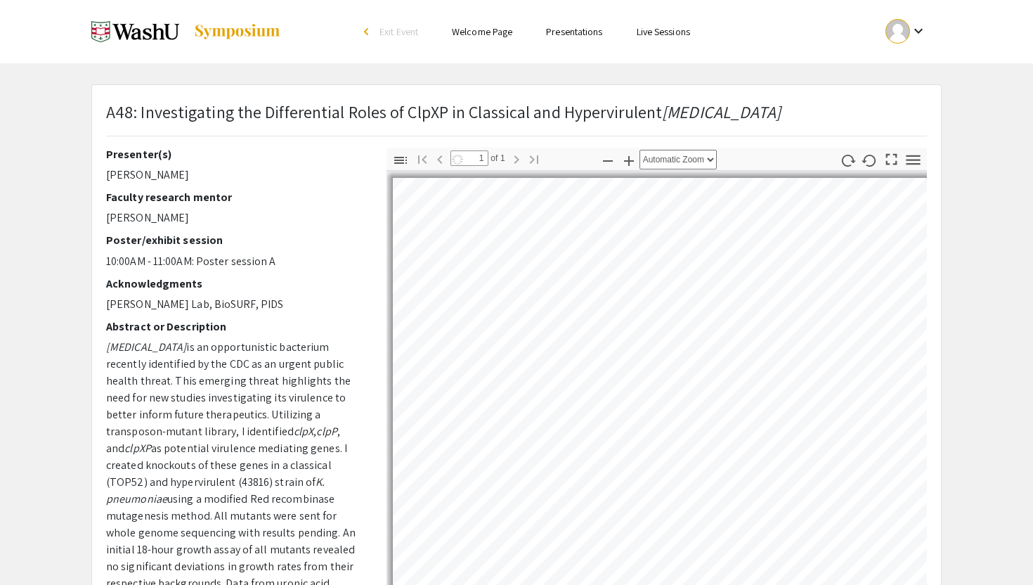
select select "auto"
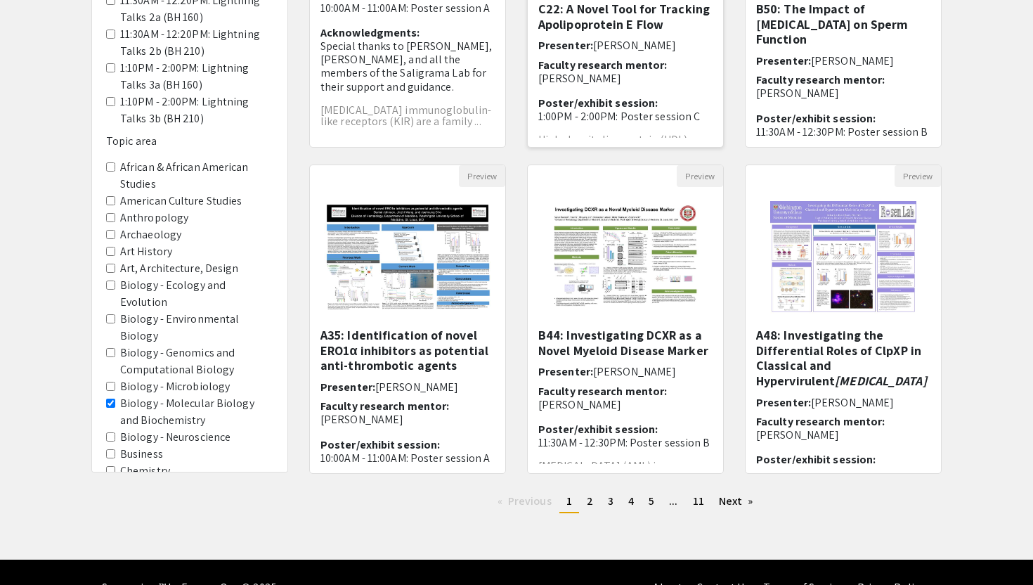
scroll to position [318, 0]
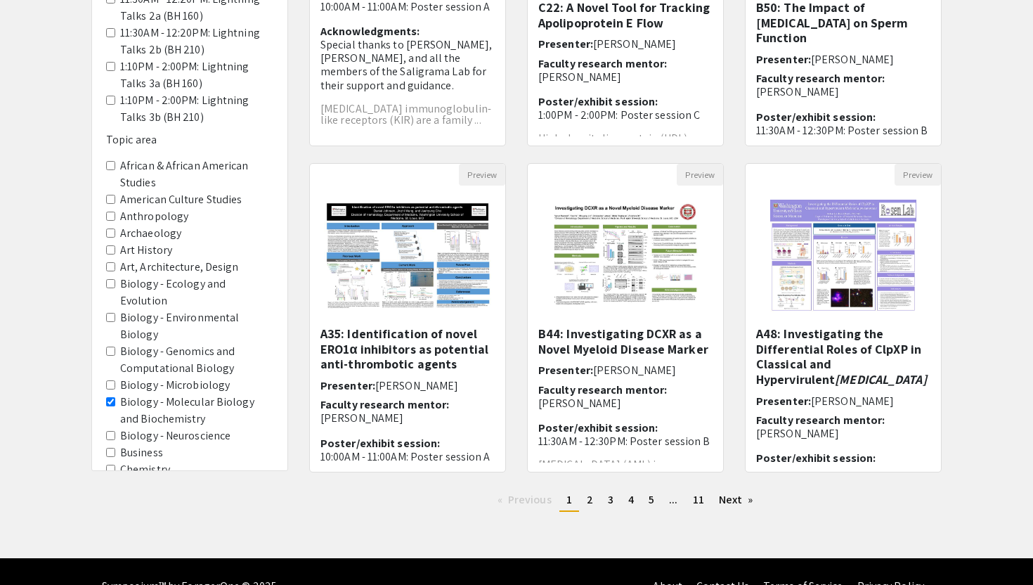
click at [807, 343] on h5 "A48: Investigating the Differential Roles of ClpXP in Classical and Hypervirule…" at bounding box center [843, 356] width 174 height 60
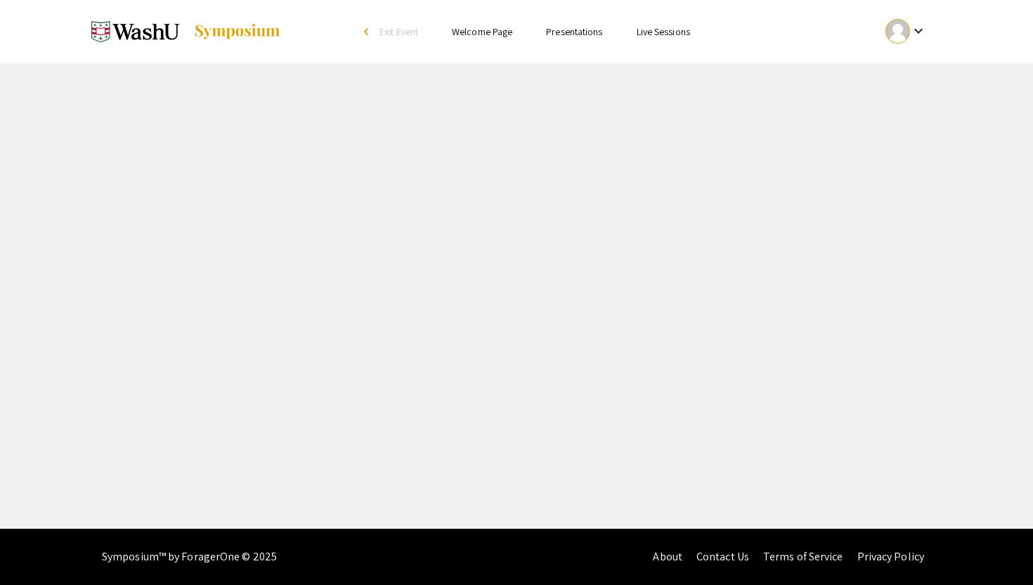
select select "custom"
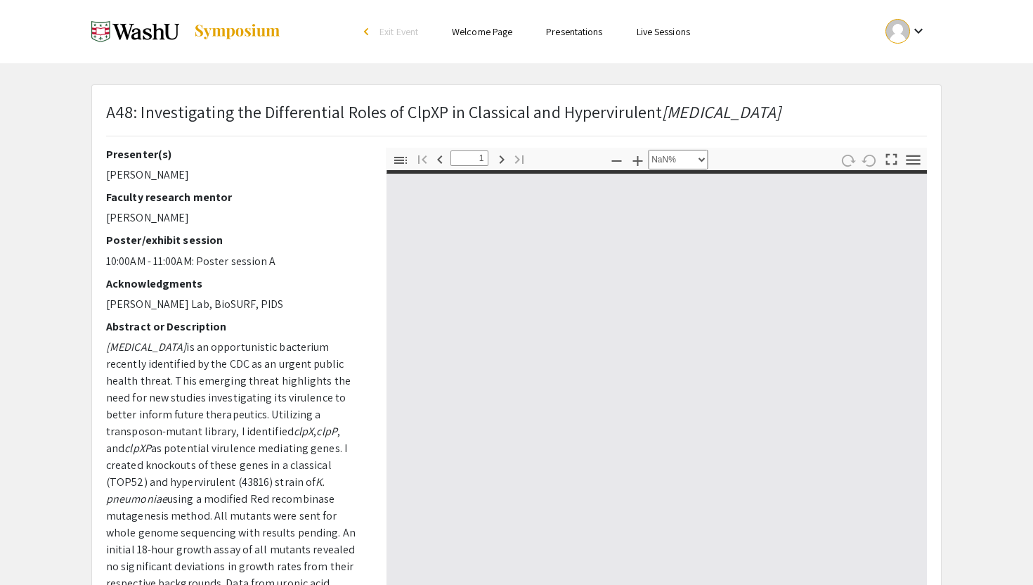
type input "0"
select select "custom"
type input "1"
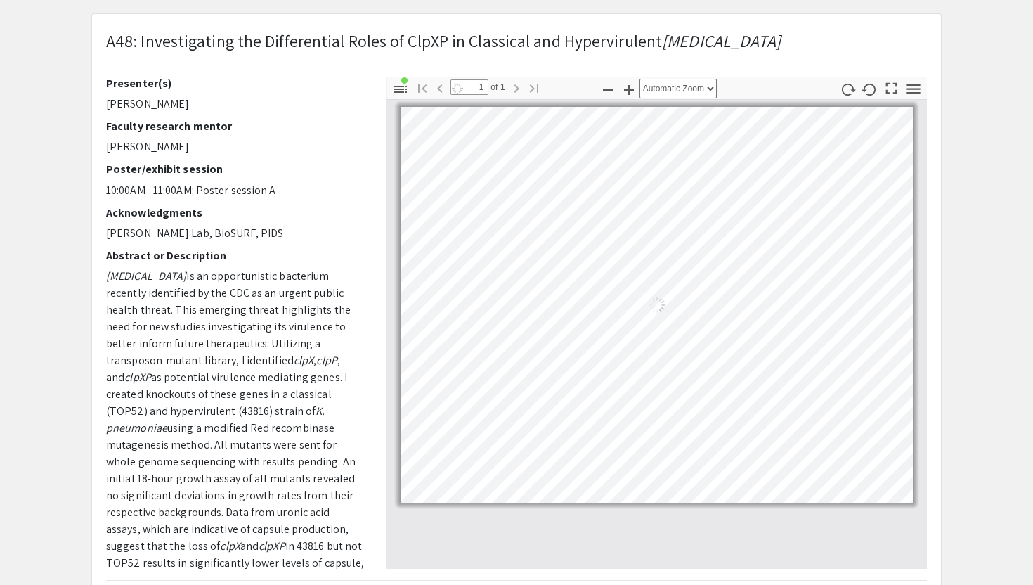
scroll to position [164, 0]
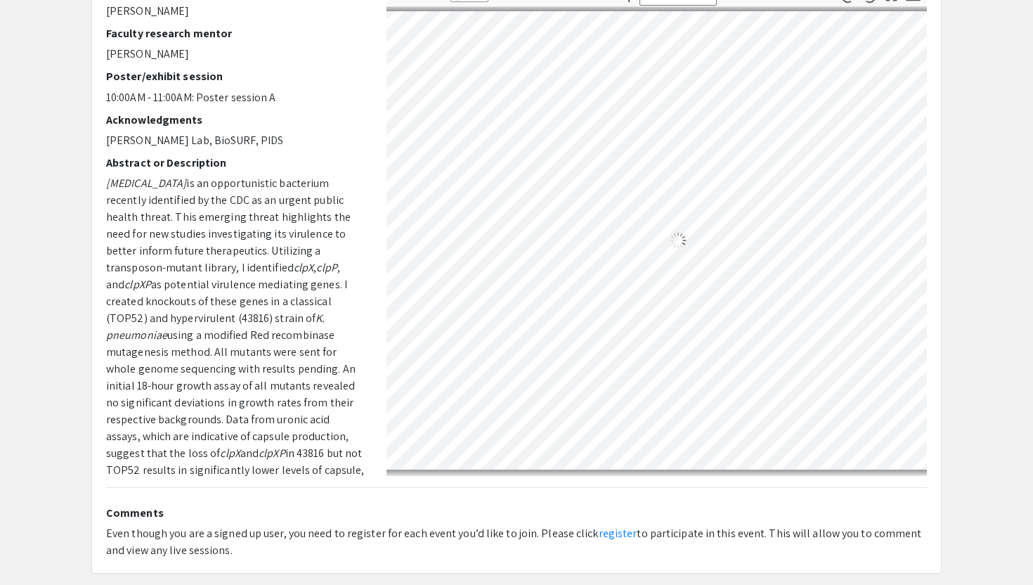
select select "custom"
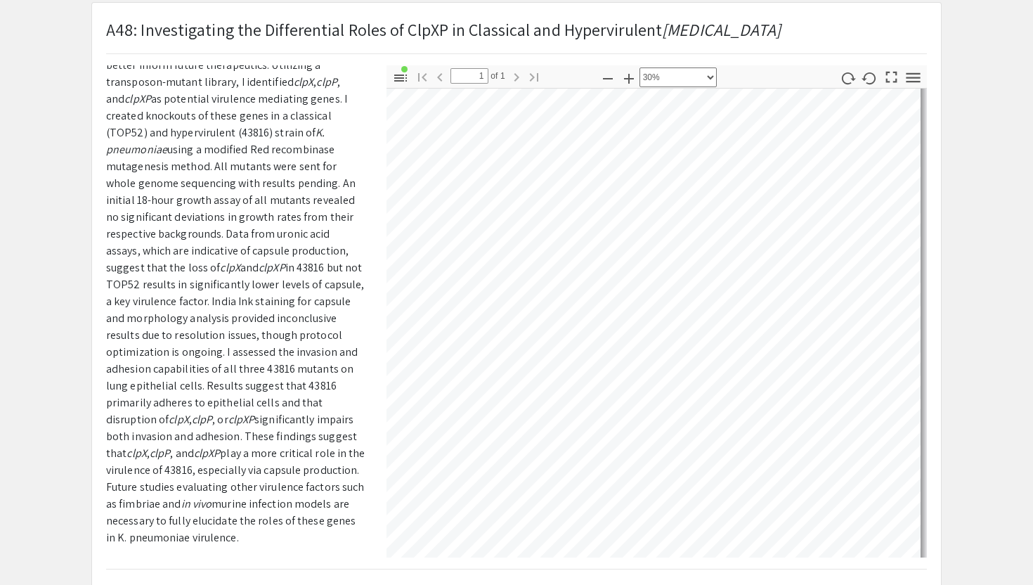
scroll to position [230, 0]
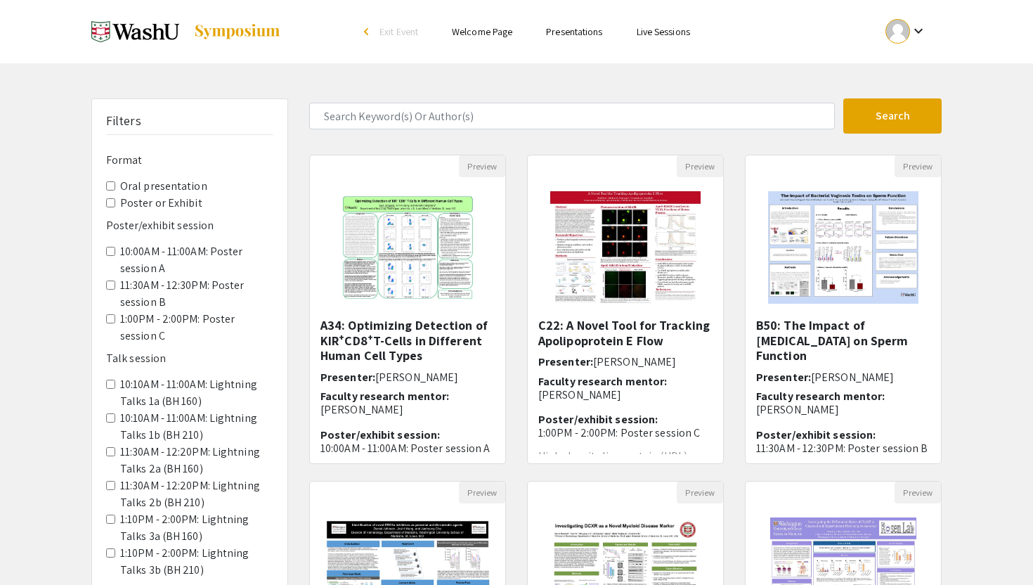
click at [902, 40] on div at bounding box center [897, 31] width 25 height 25
click at [904, 63] on button "My Account" at bounding box center [914, 70] width 86 height 34
